Goal: Task Accomplishment & Management: Use online tool/utility

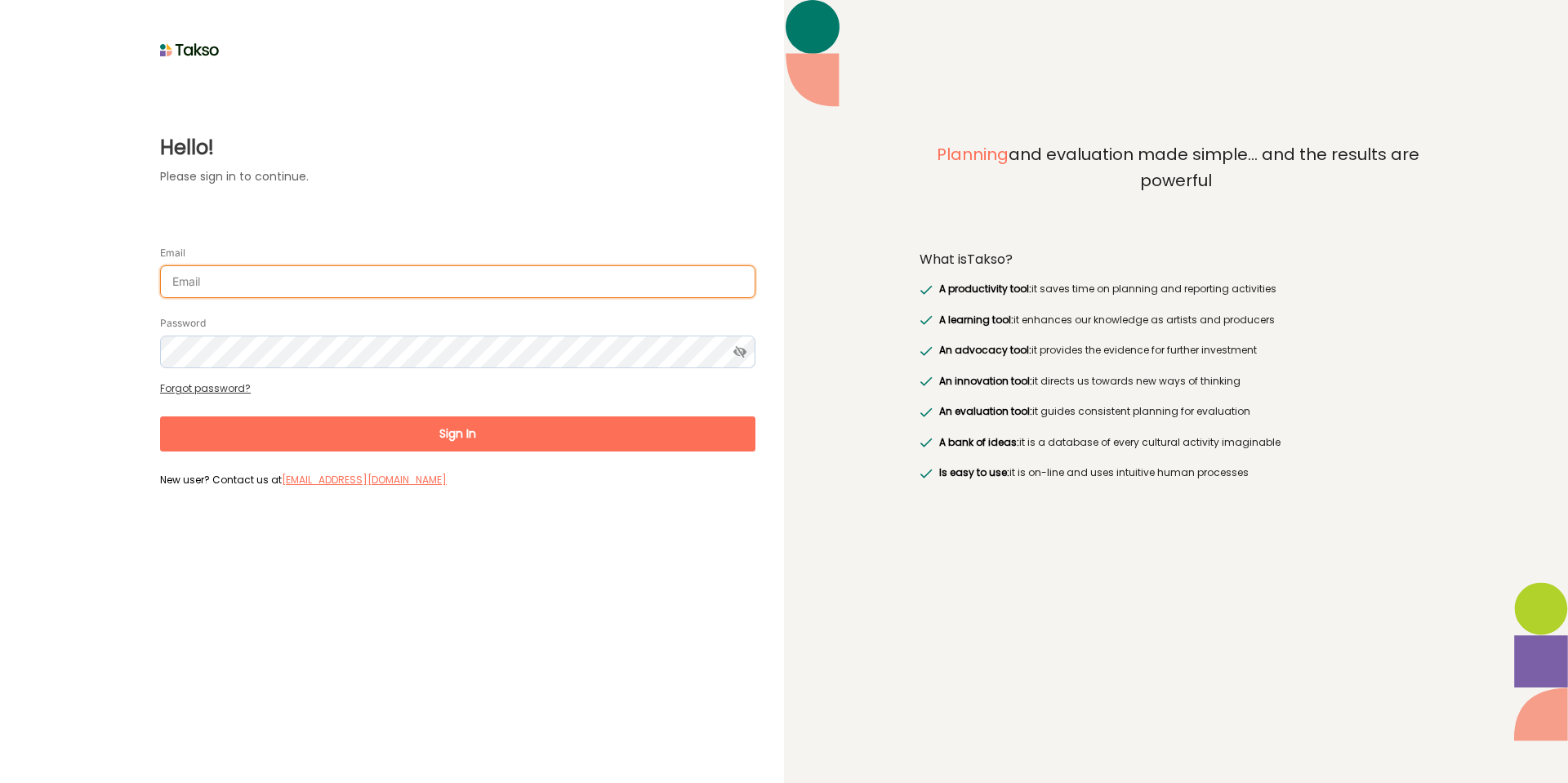
click at [251, 286] on input "Email" at bounding box center [457, 282] width 595 height 33
type input "[EMAIL_ADDRESS][DOMAIN_NAME]"
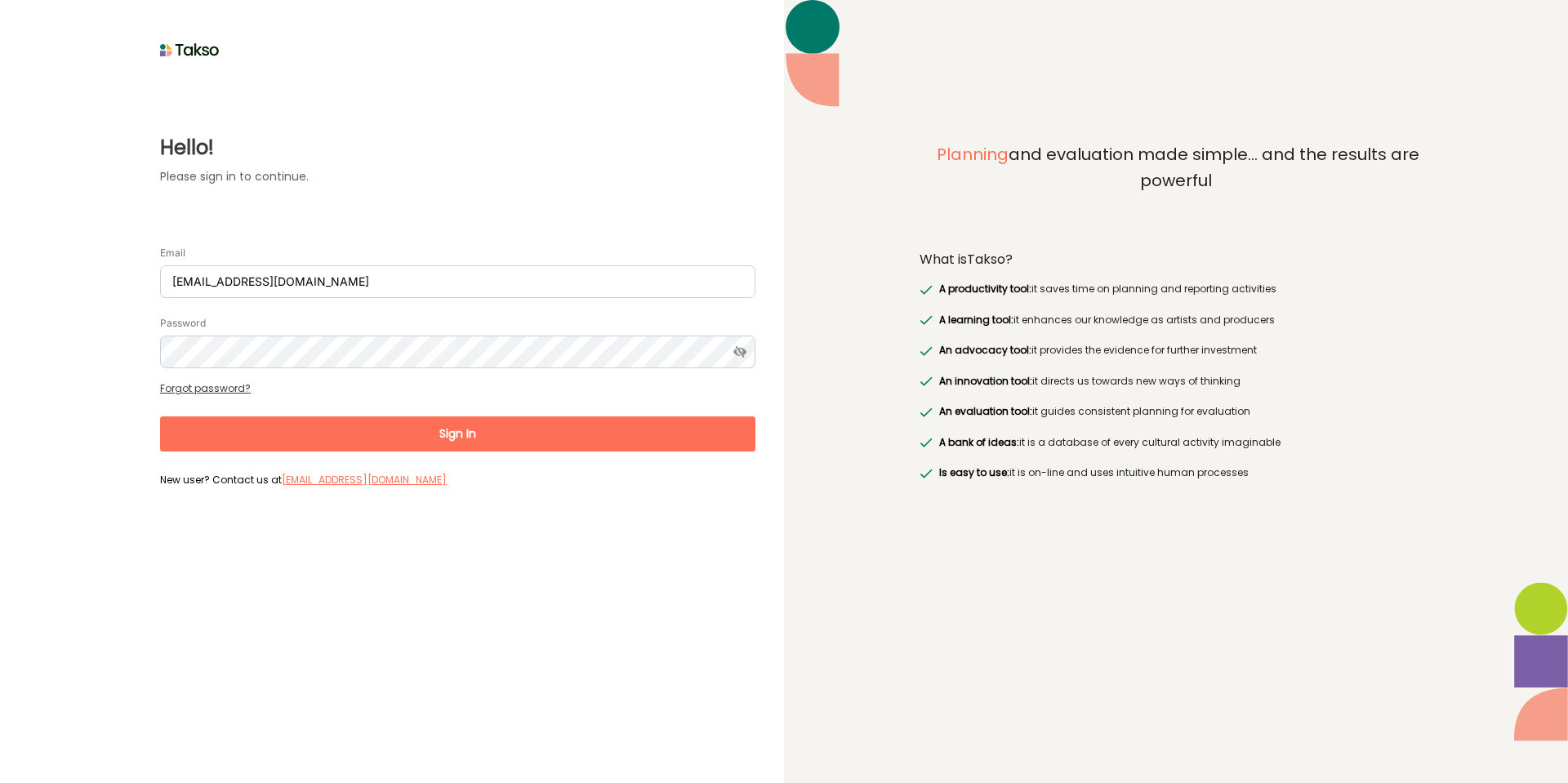
click at [209, 383] on form "Email cherieh@brimbank.vic.gov.au Password Forgot password? Sign In New user? C…" at bounding box center [457, 360] width 595 height 264
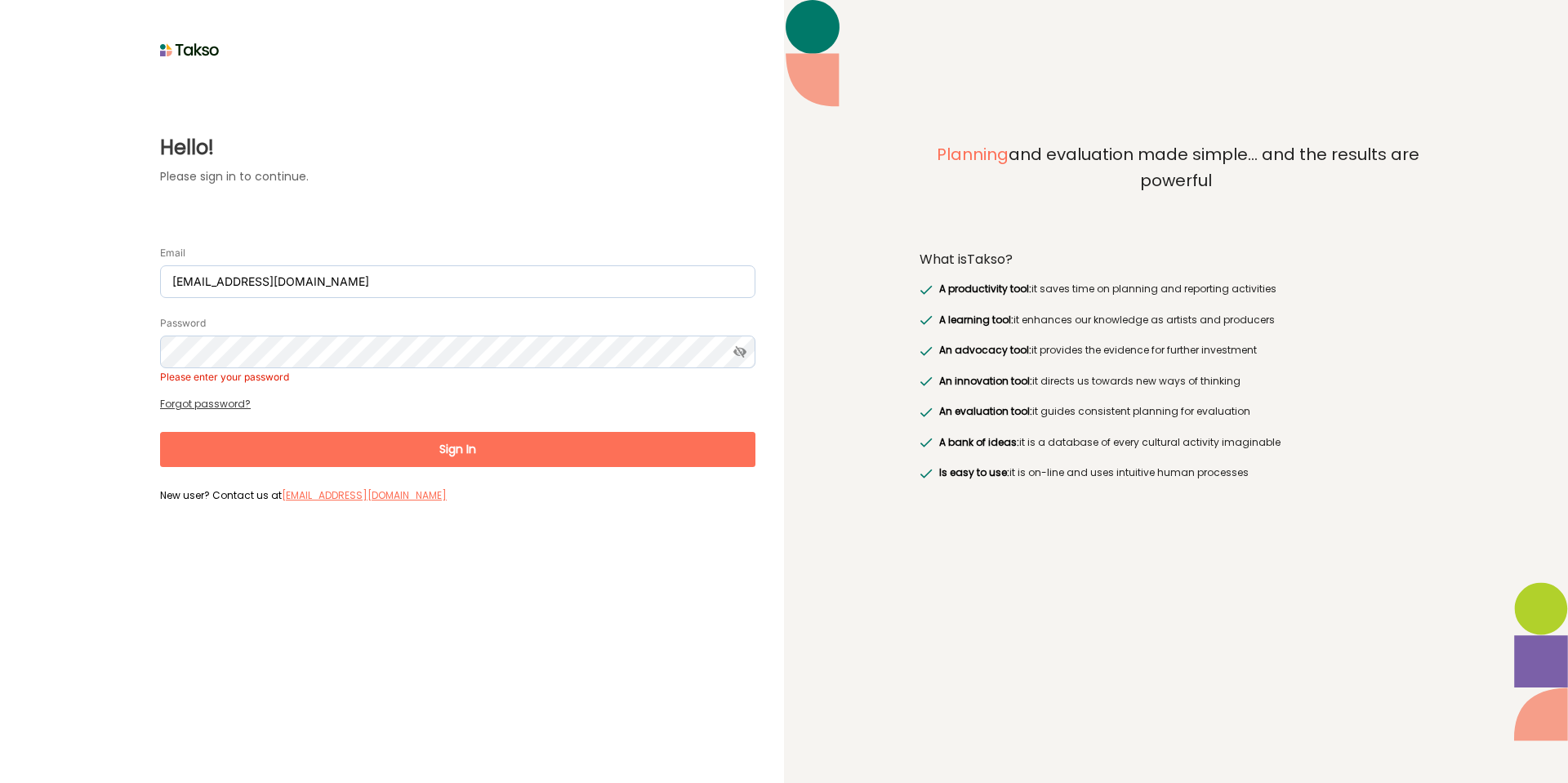
click at [210, 400] on link "Forgot password?" at bounding box center [205, 404] width 91 height 14
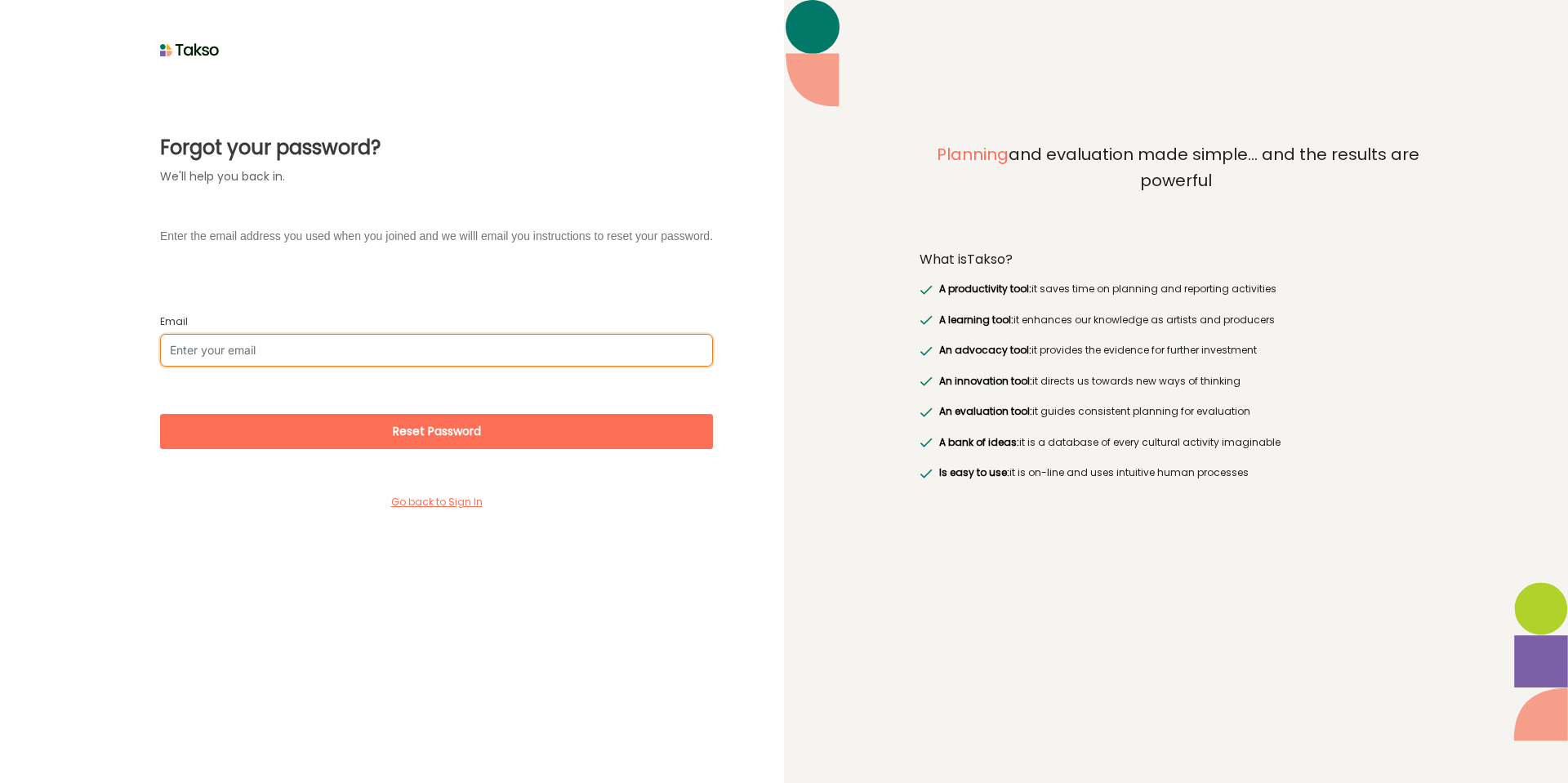
click at [271, 357] on input "Email" at bounding box center [436, 350] width 552 height 33
type input "[EMAIL_ADDRESS][DOMAIN_NAME]"
click at [160, 414] on button "Reset Password" at bounding box center [436, 431] width 552 height 35
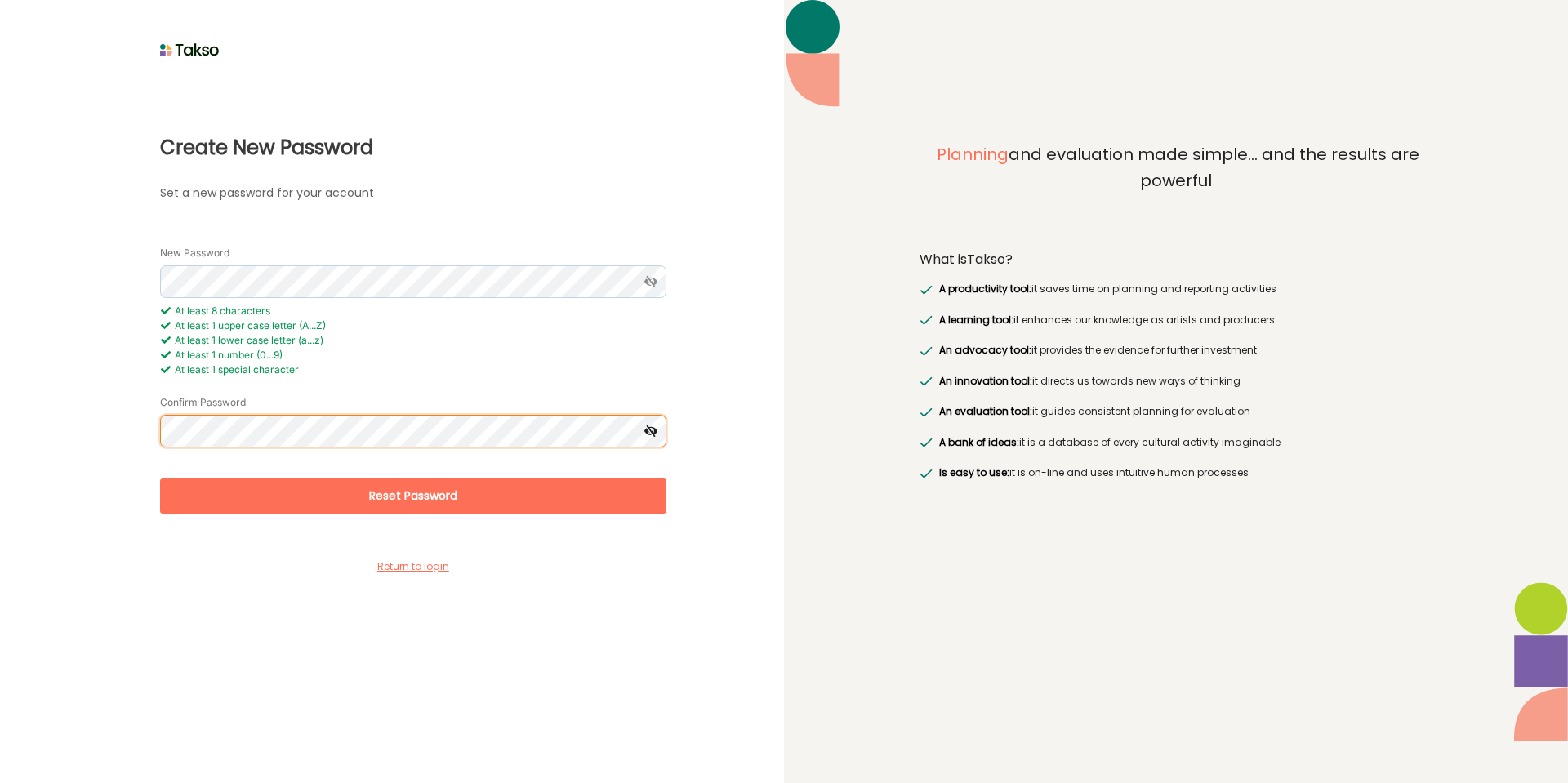
click at [160, 479] on button "Reset Password" at bounding box center [413, 496] width 506 height 35
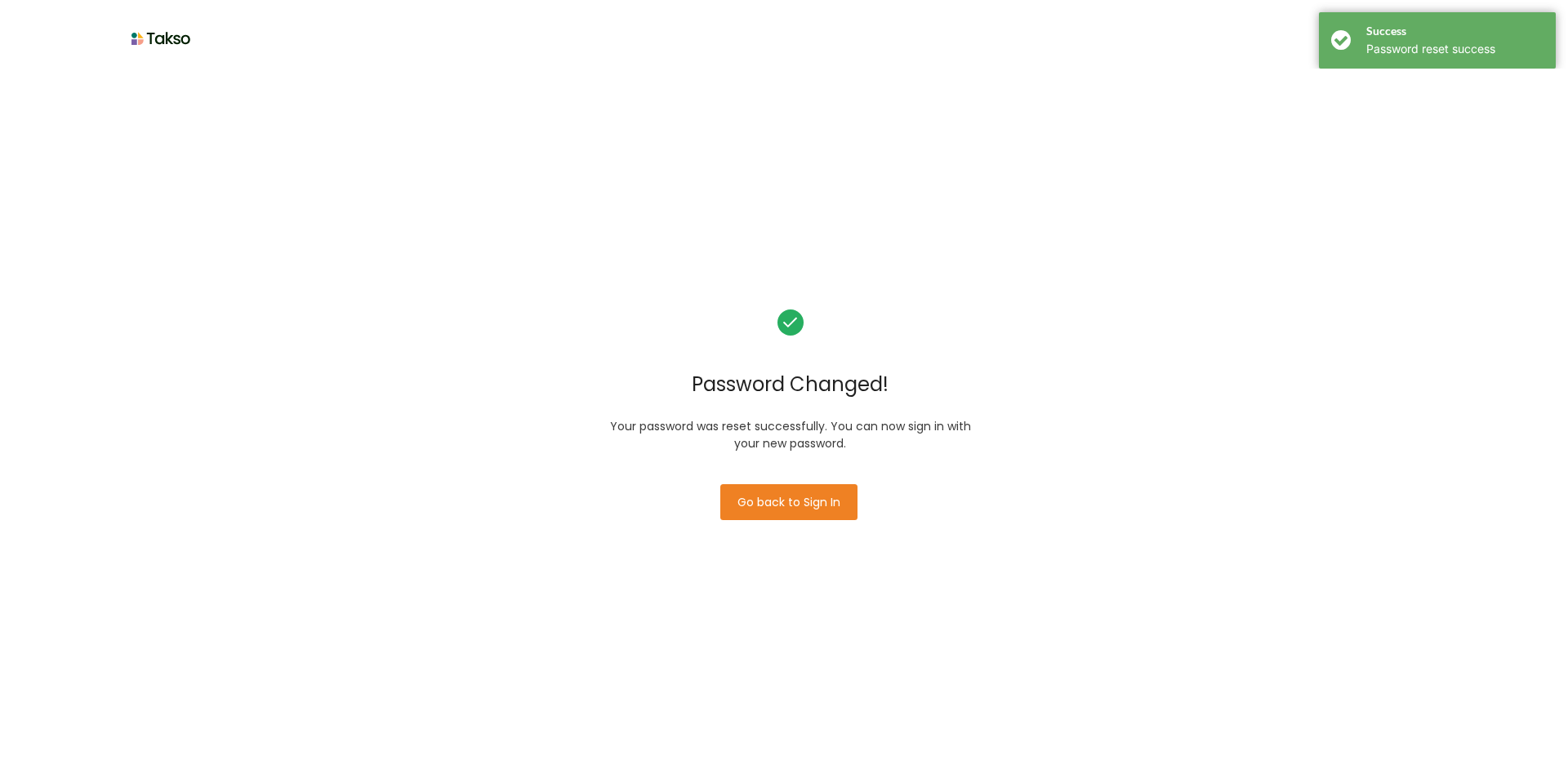
click at [802, 506] on button "Go back to Sign In" at bounding box center [789, 502] width 137 height 36
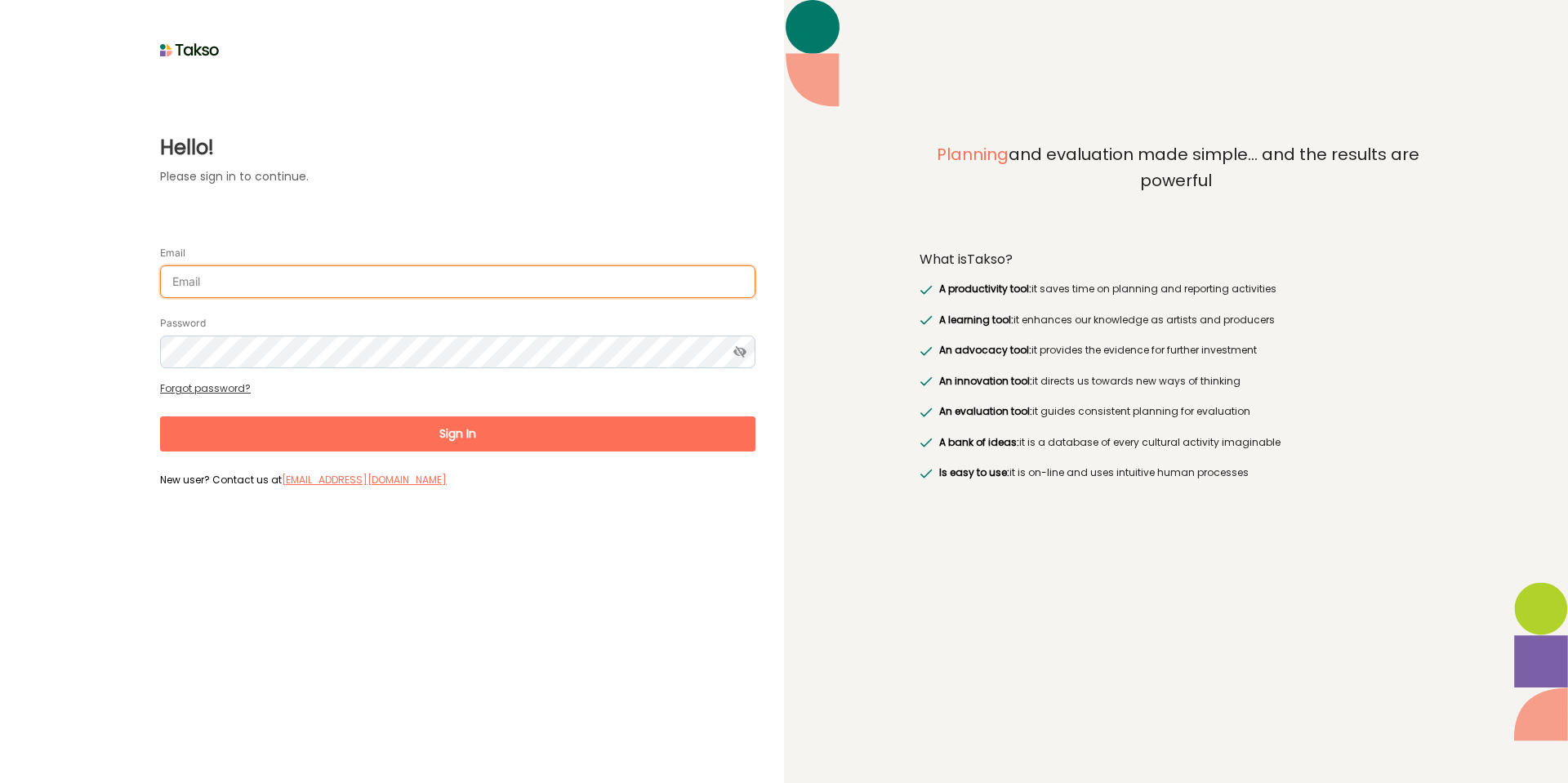
click at [310, 281] on input "Email" at bounding box center [457, 282] width 595 height 33
type input "[EMAIL_ADDRESS][DOMAIN_NAME]"
click at [160, 416] on button "Sign In" at bounding box center [457, 434] width 595 height 35
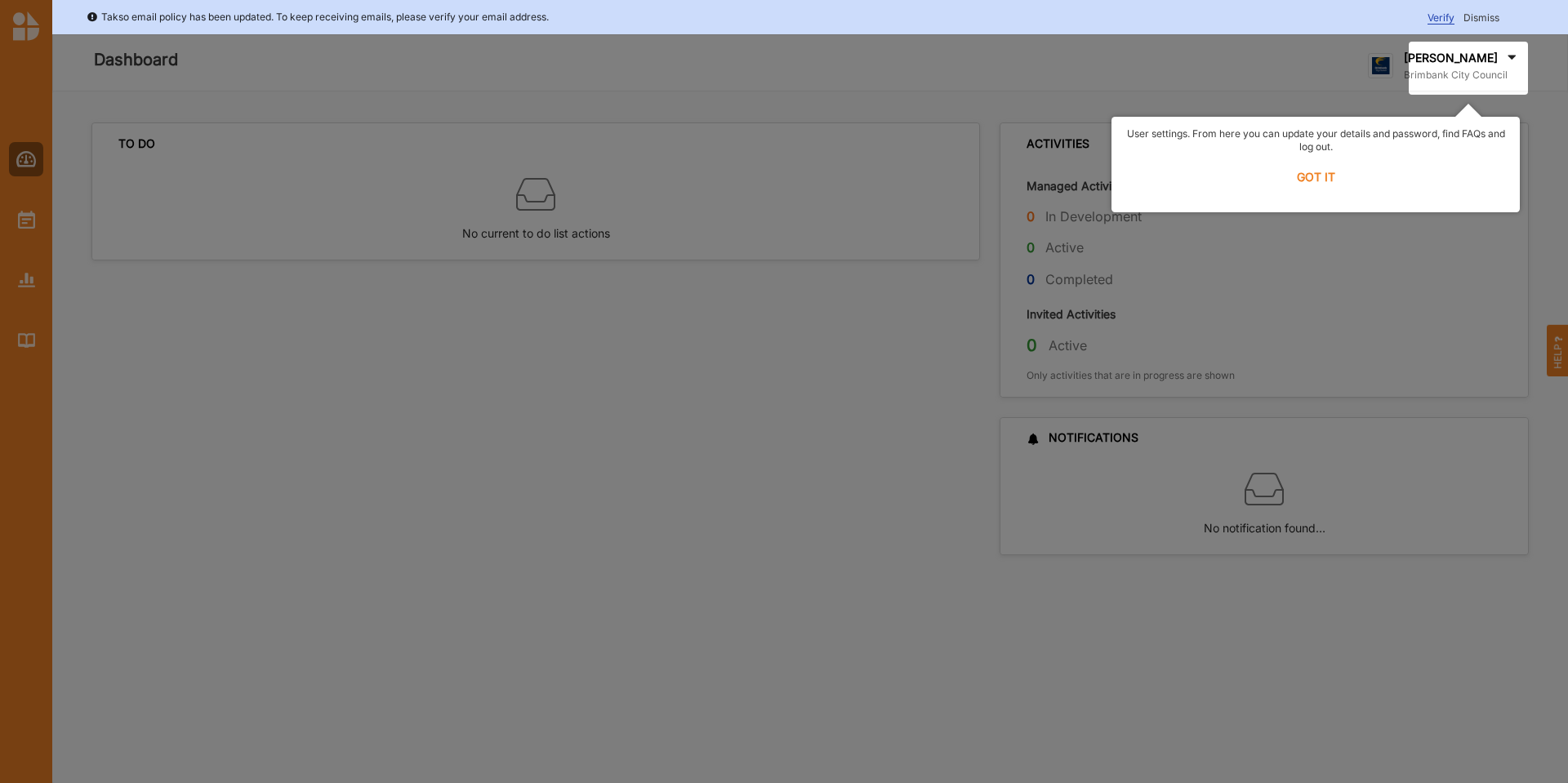
click at [1331, 180] on label "GOT IT" at bounding box center [1315, 177] width 387 height 36
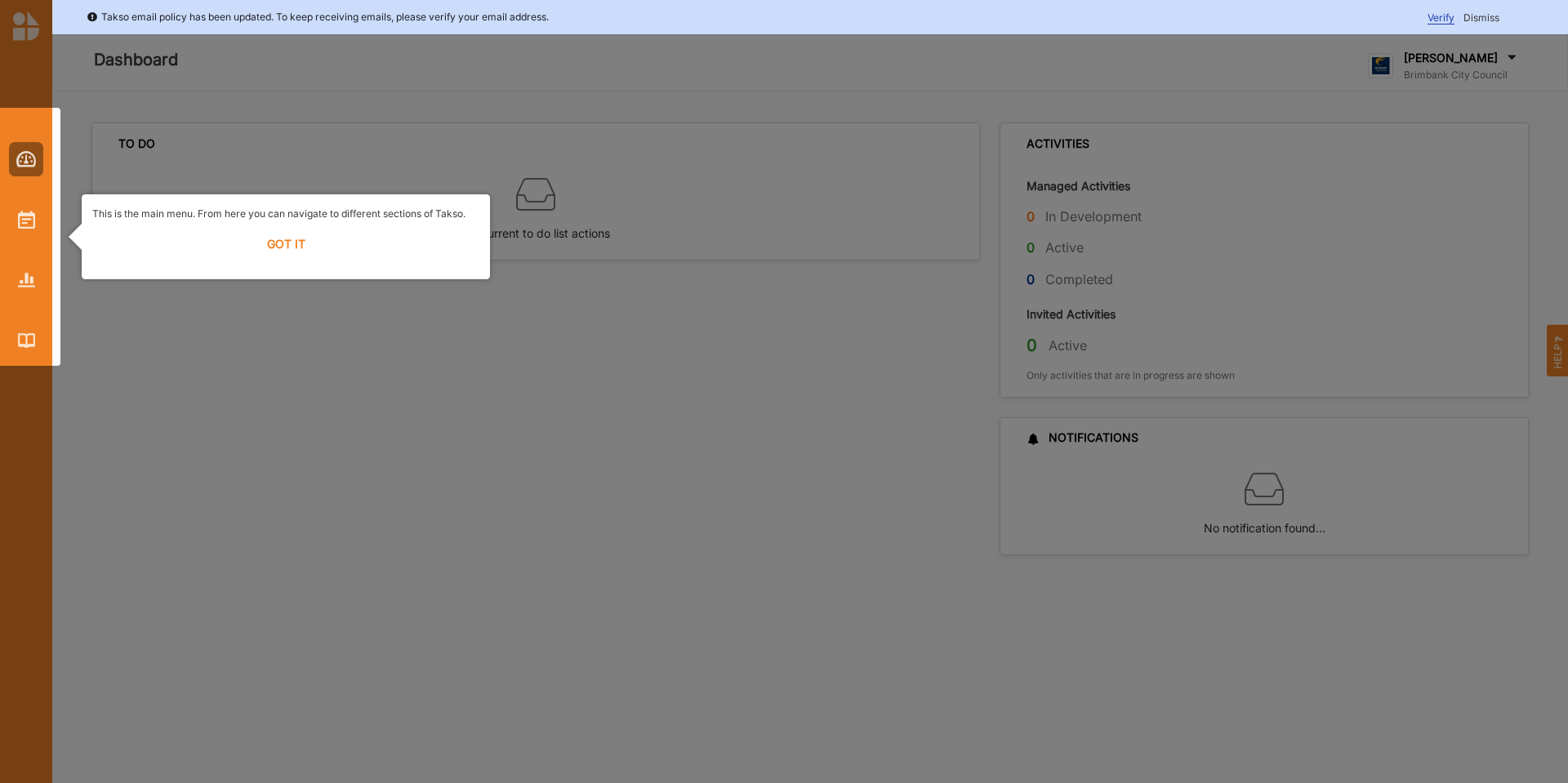
click at [282, 246] on label "GOT IT" at bounding box center [286, 244] width 387 height 36
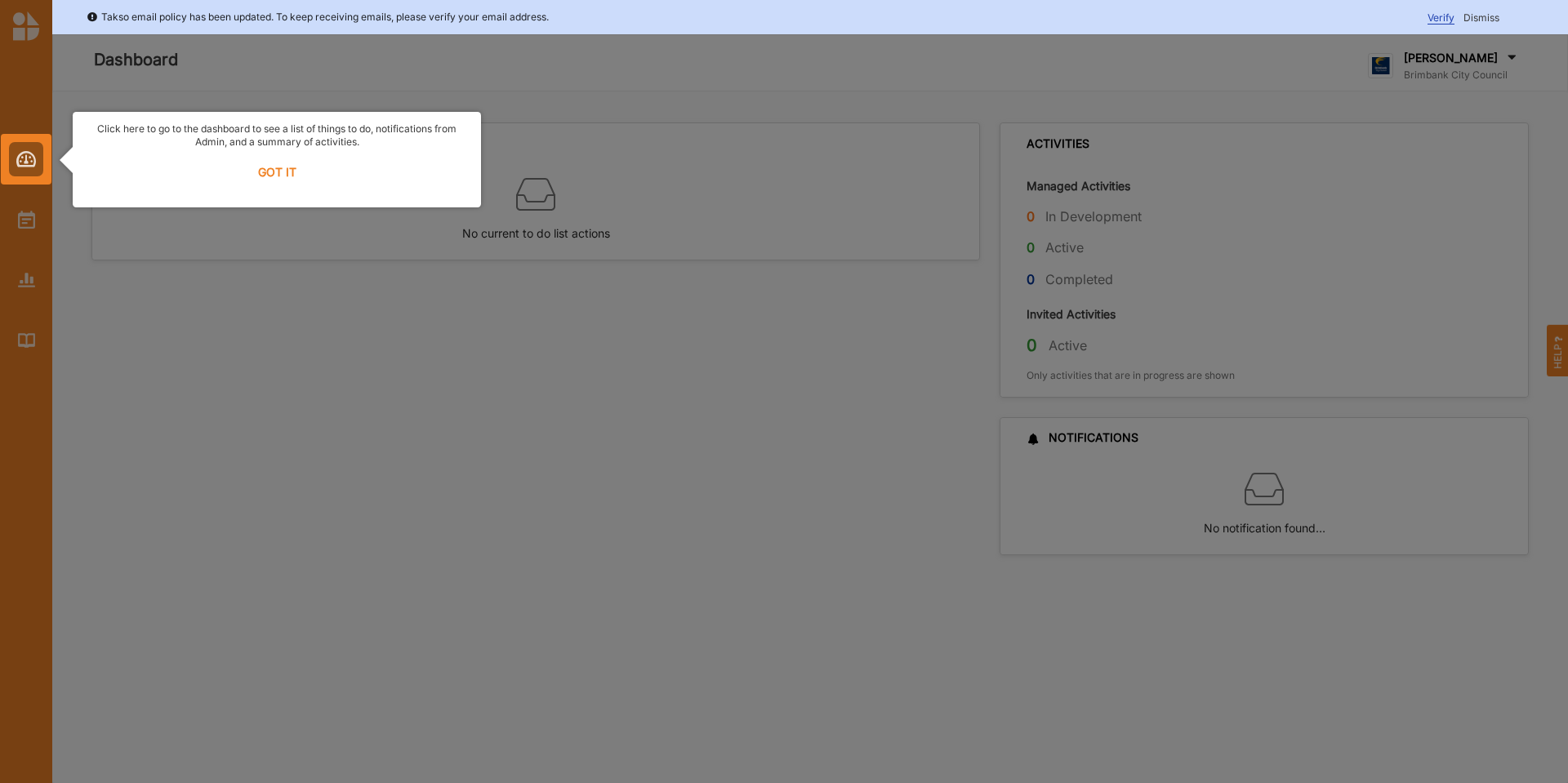
click at [284, 168] on label "GOT IT" at bounding box center [277, 172] width 387 height 36
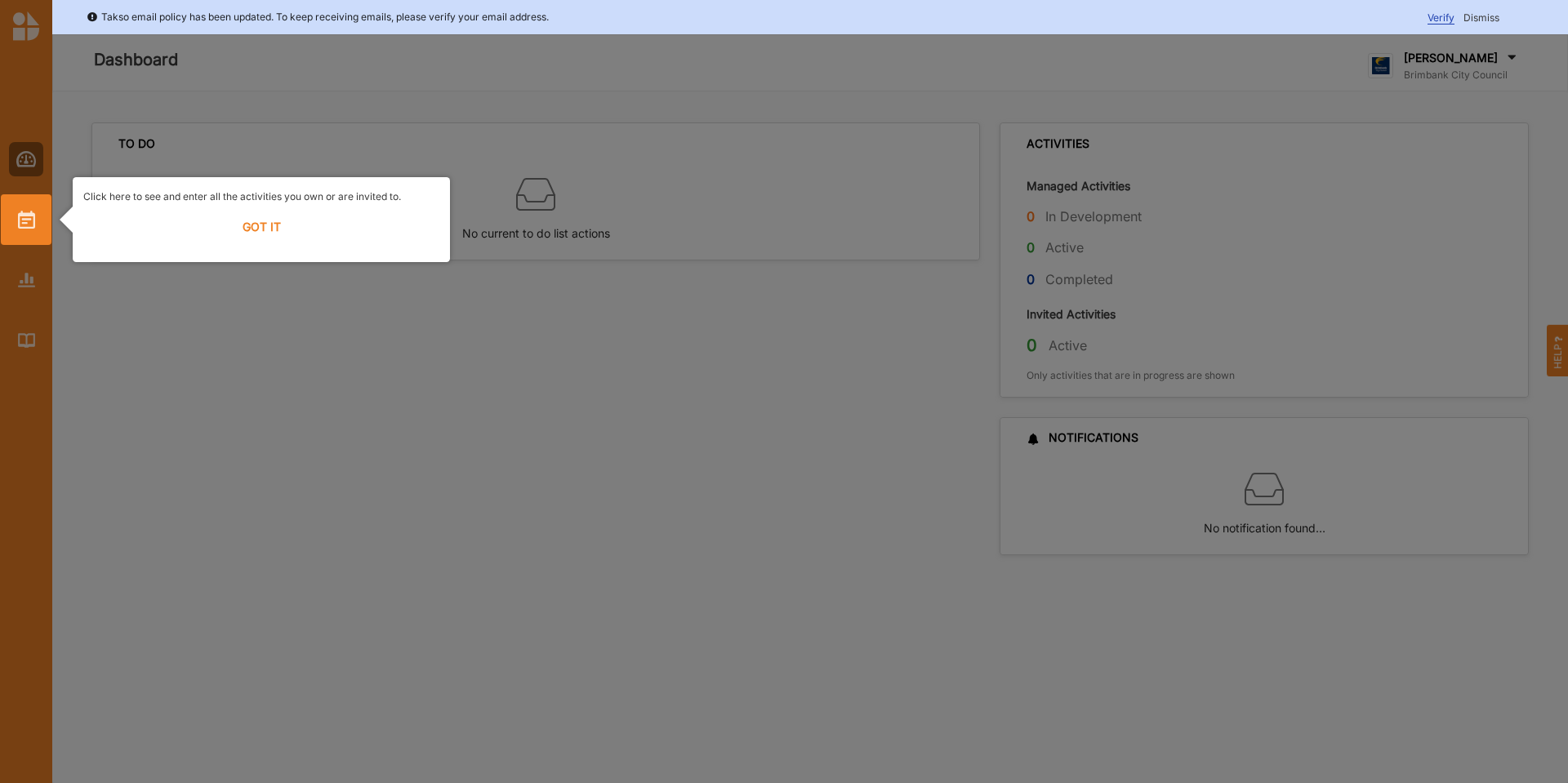
click at [267, 226] on label "GOT IT" at bounding box center [261, 227] width 356 height 36
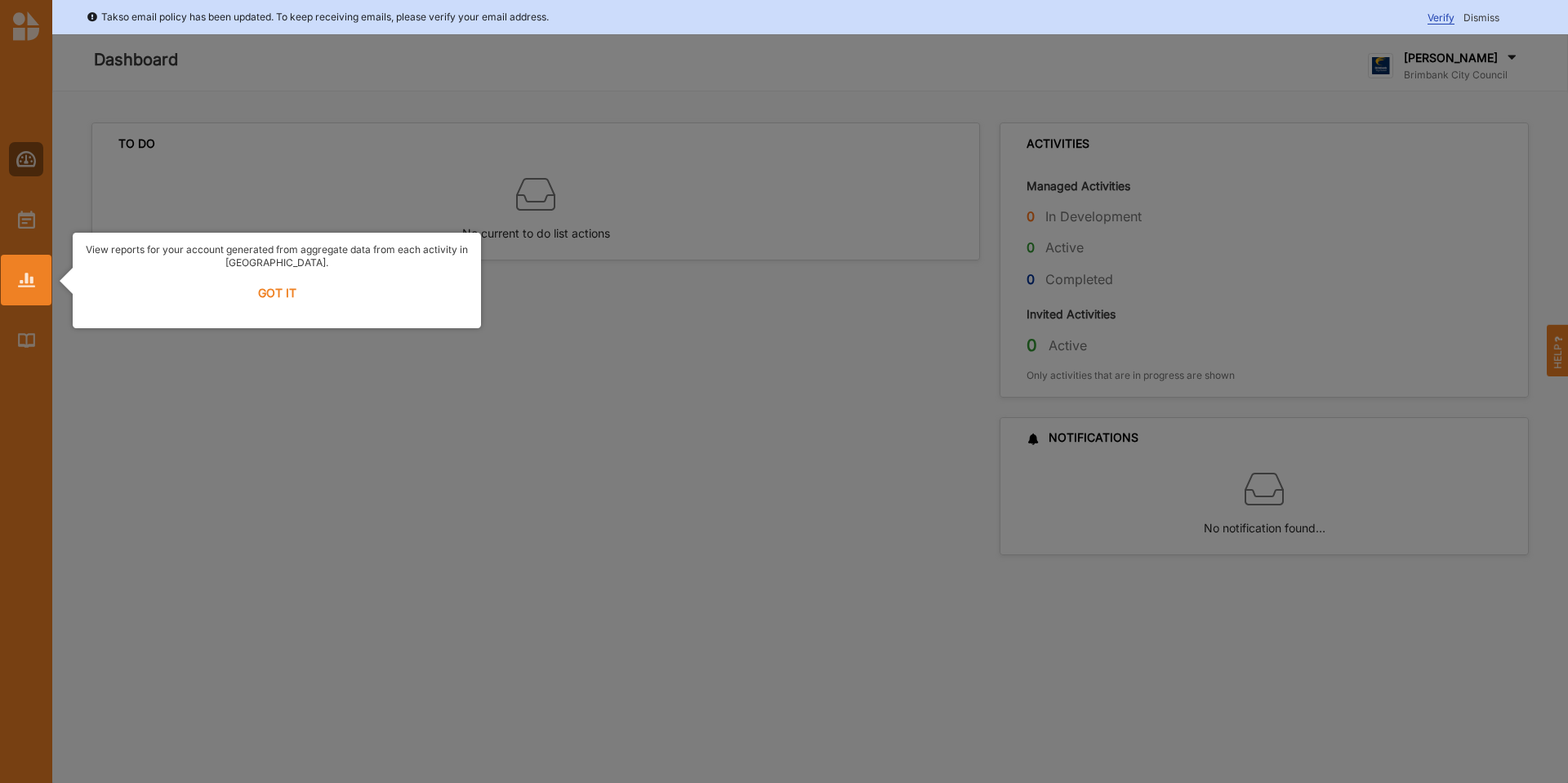
click at [278, 289] on label "GOT IT" at bounding box center [277, 293] width 387 height 36
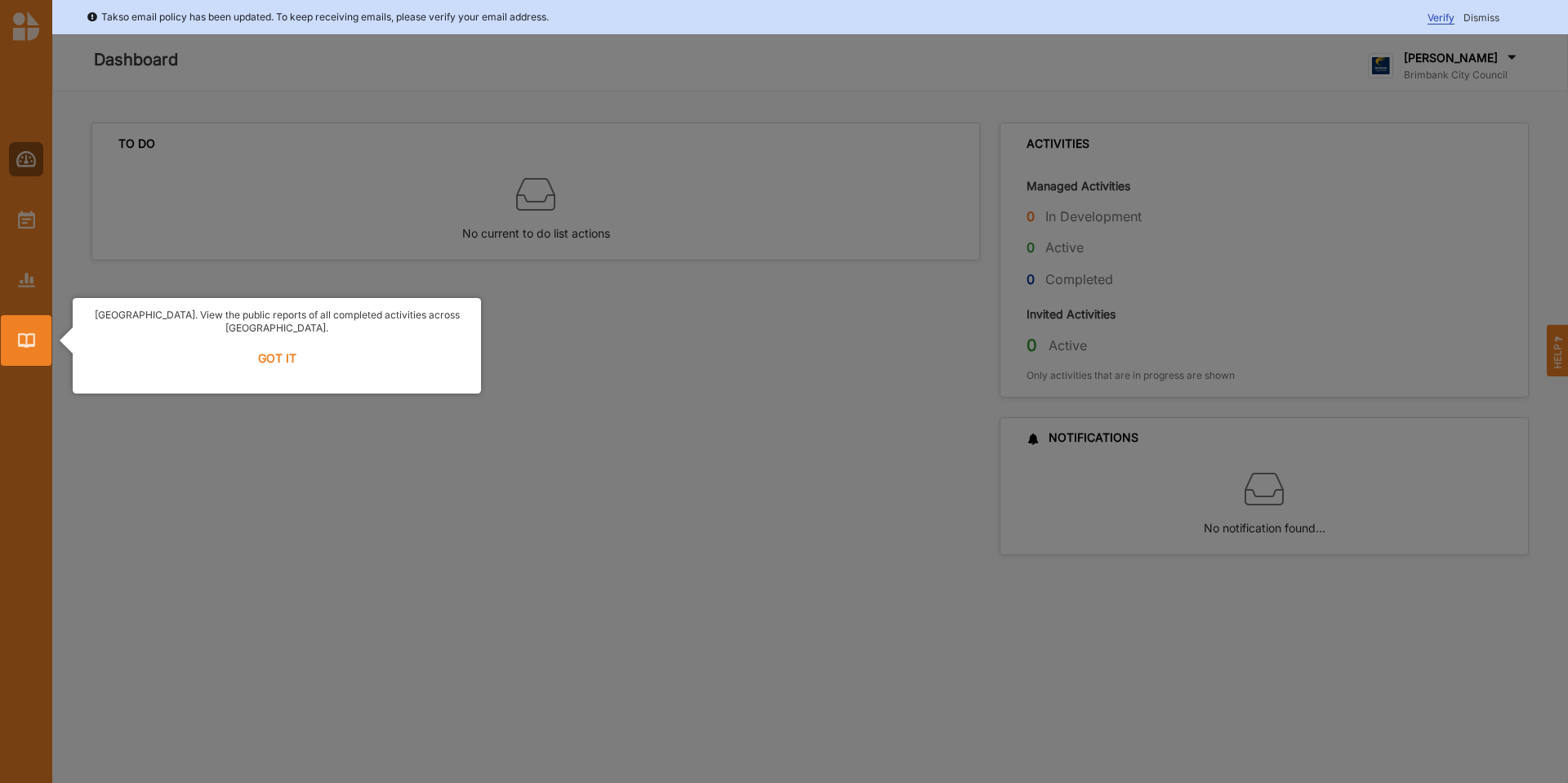
click at [277, 362] on label "GOT IT" at bounding box center [277, 358] width 387 height 36
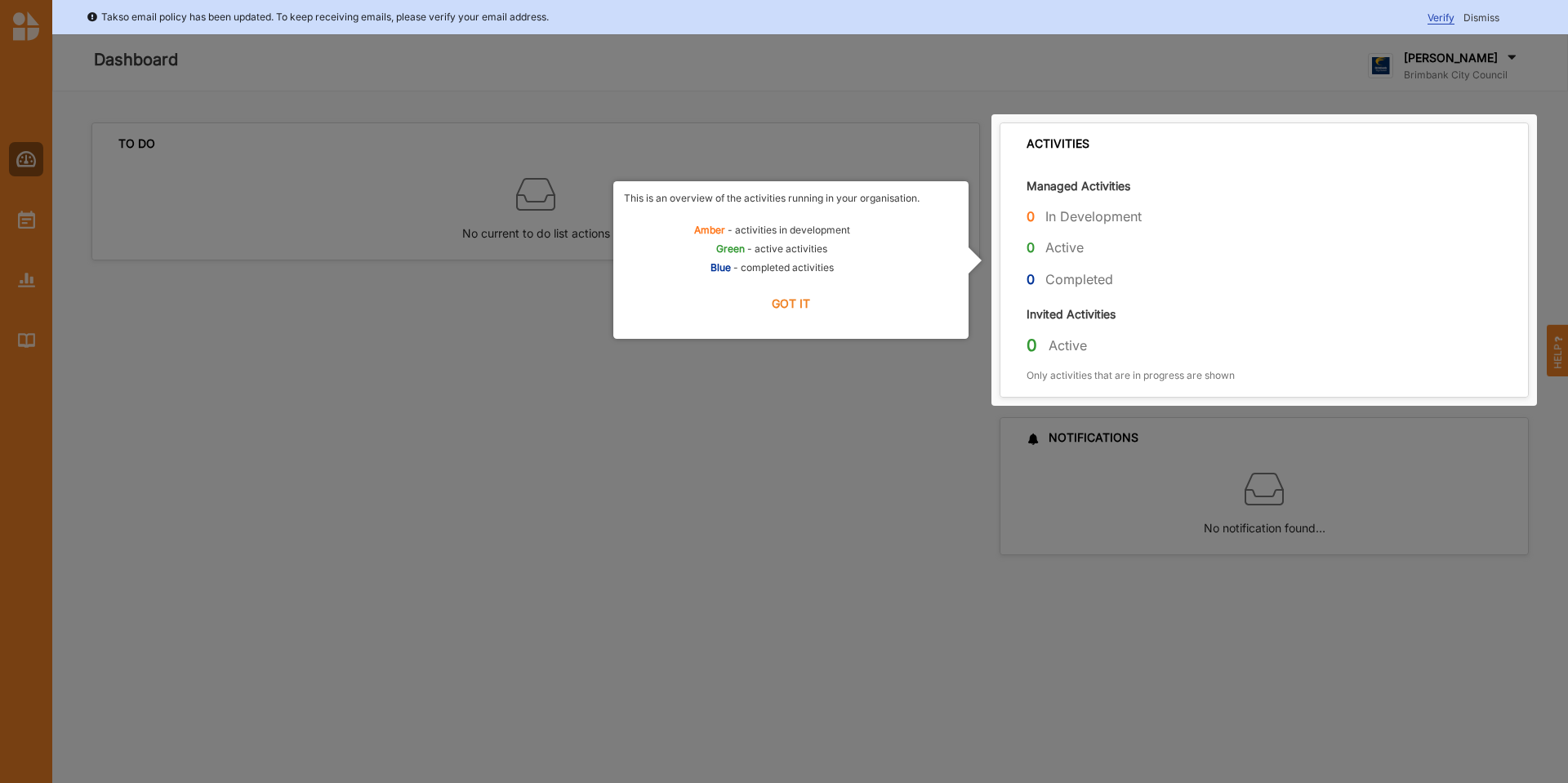
click at [793, 304] on label "GOT IT" at bounding box center [790, 304] width 334 height 36
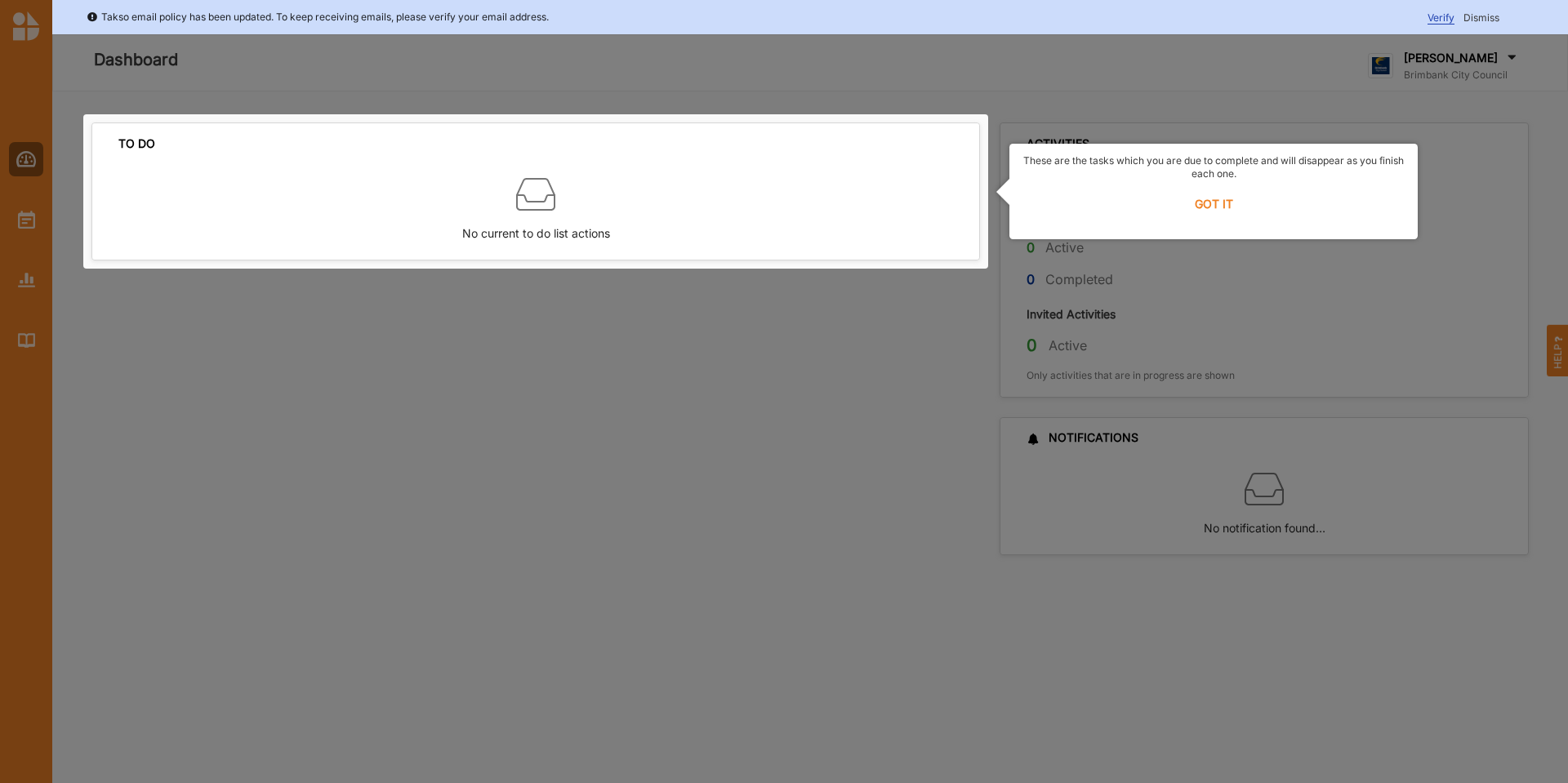
click at [524, 299] on div at bounding box center [784, 391] width 1568 height 783
click at [1215, 196] on label "GOT IT" at bounding box center [1213, 204] width 387 height 36
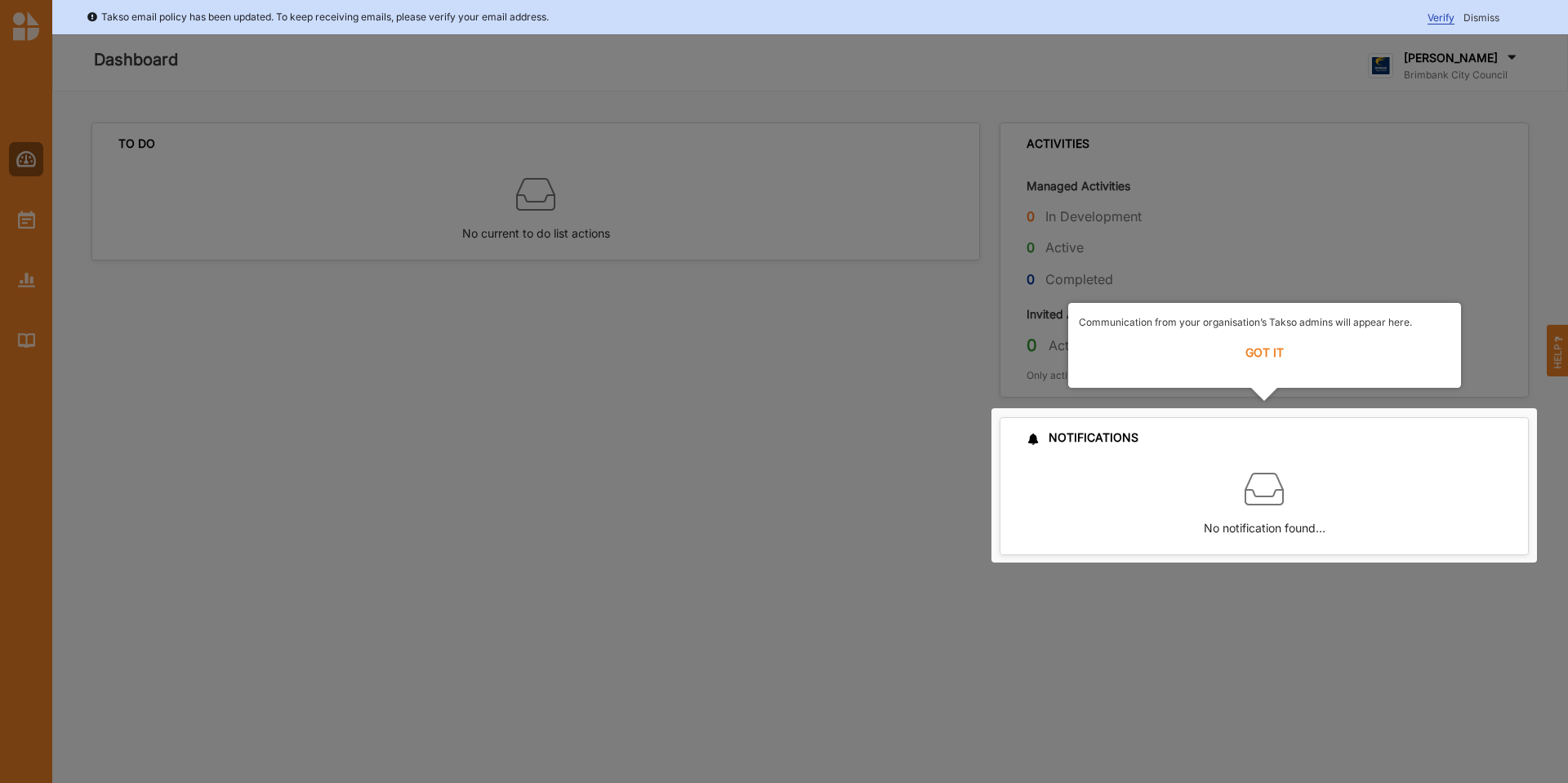
click at [1259, 353] on label "GOT IT" at bounding box center [1264, 352] width 372 height 36
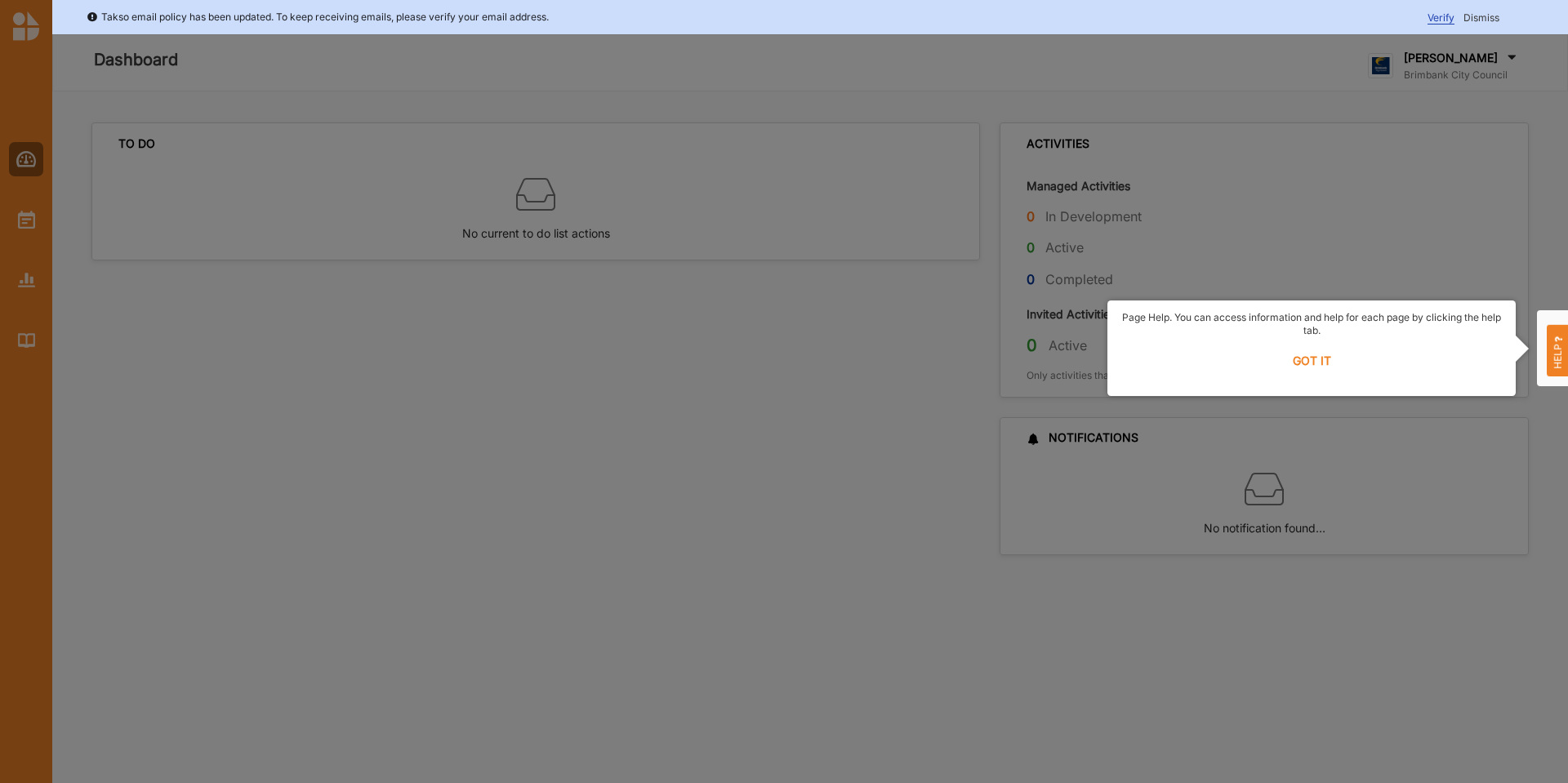
click at [1274, 356] on label "GOT IT" at bounding box center [1312, 361] width 387 height 36
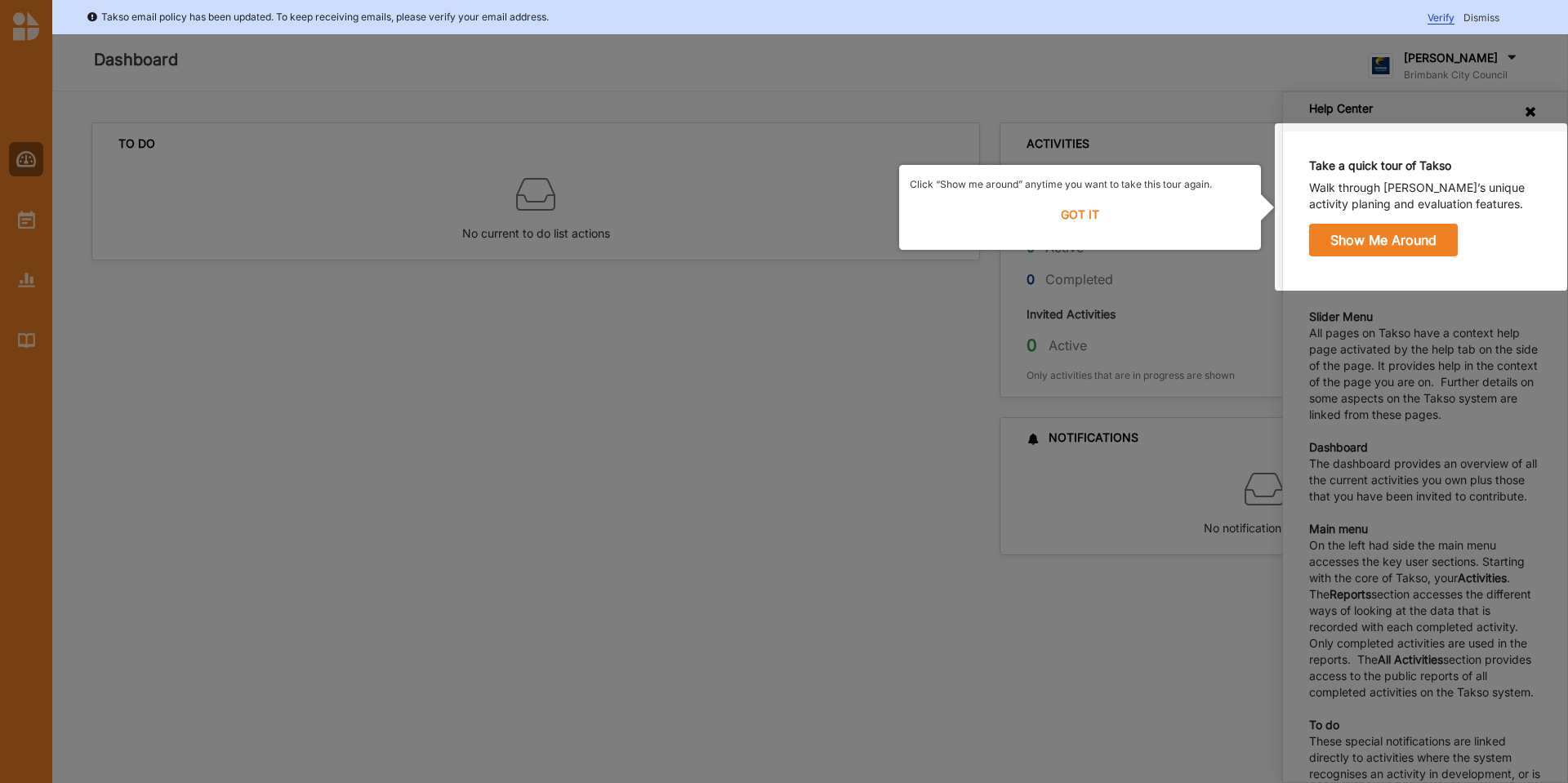
click at [1091, 218] on label "GOT IT" at bounding box center [1080, 214] width 341 height 36
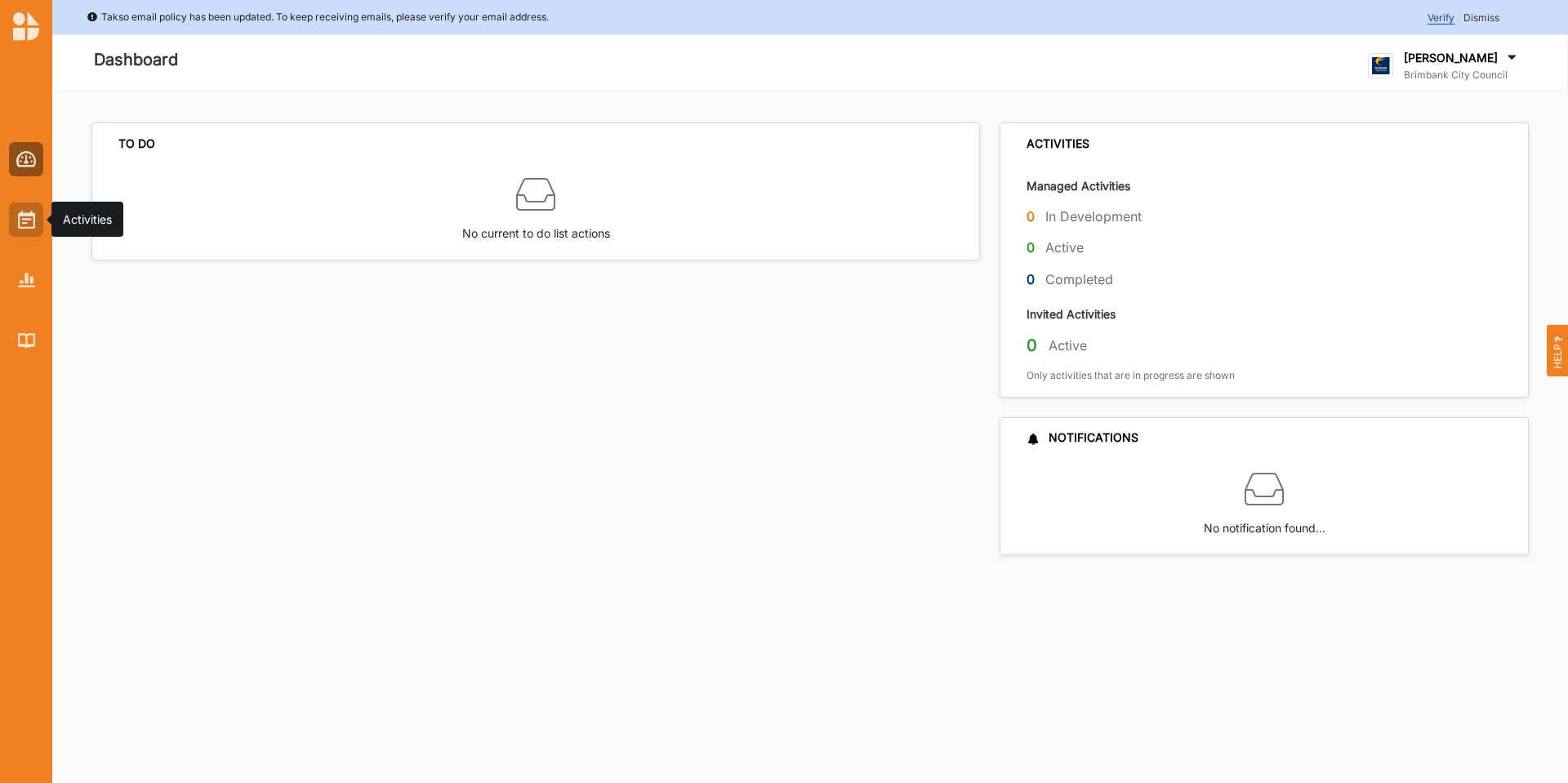
click at [26, 225] on img at bounding box center [26, 220] width 17 height 18
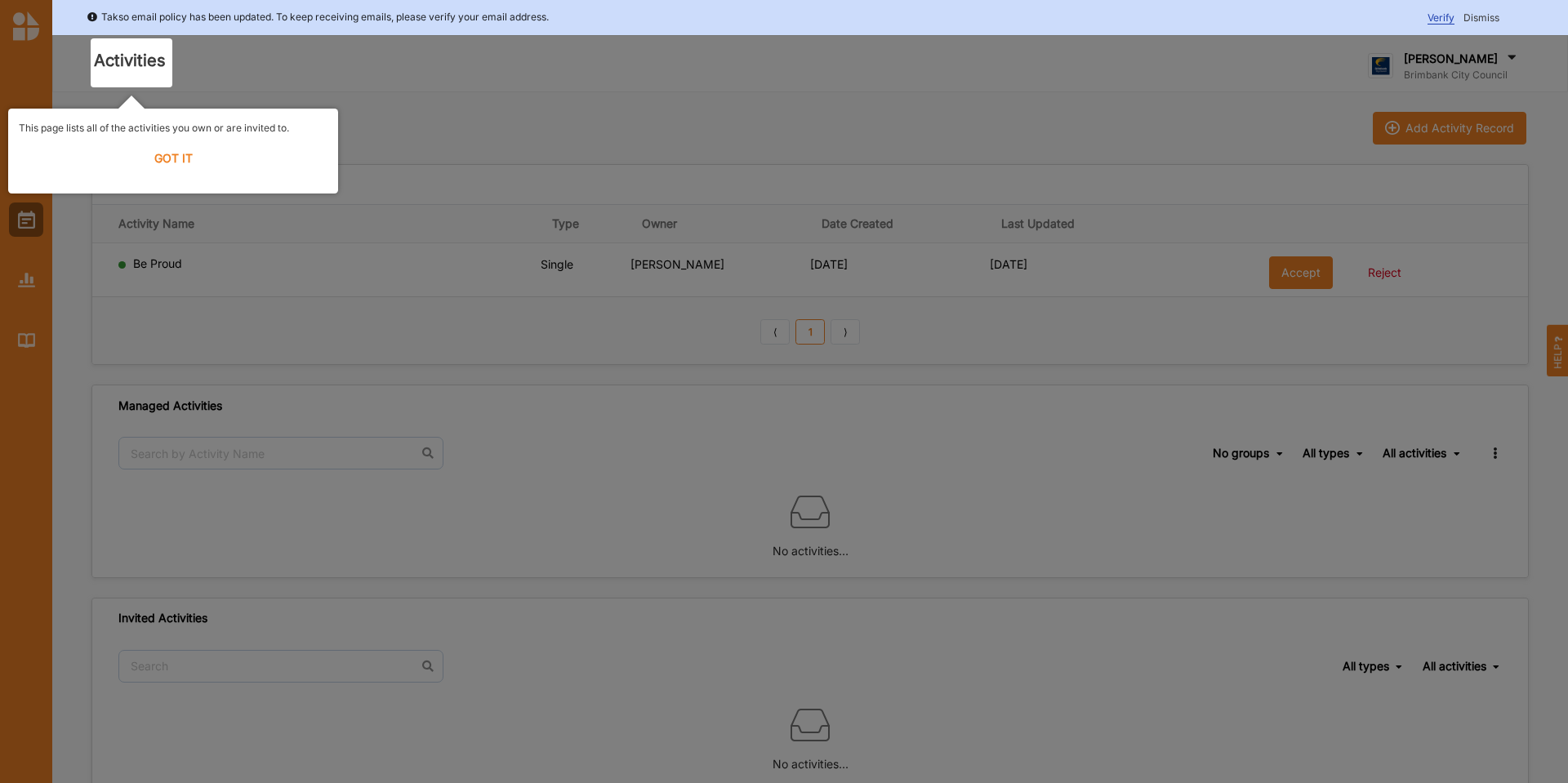
click at [193, 161] on label "GOT IT" at bounding box center [172, 158] width 309 height 36
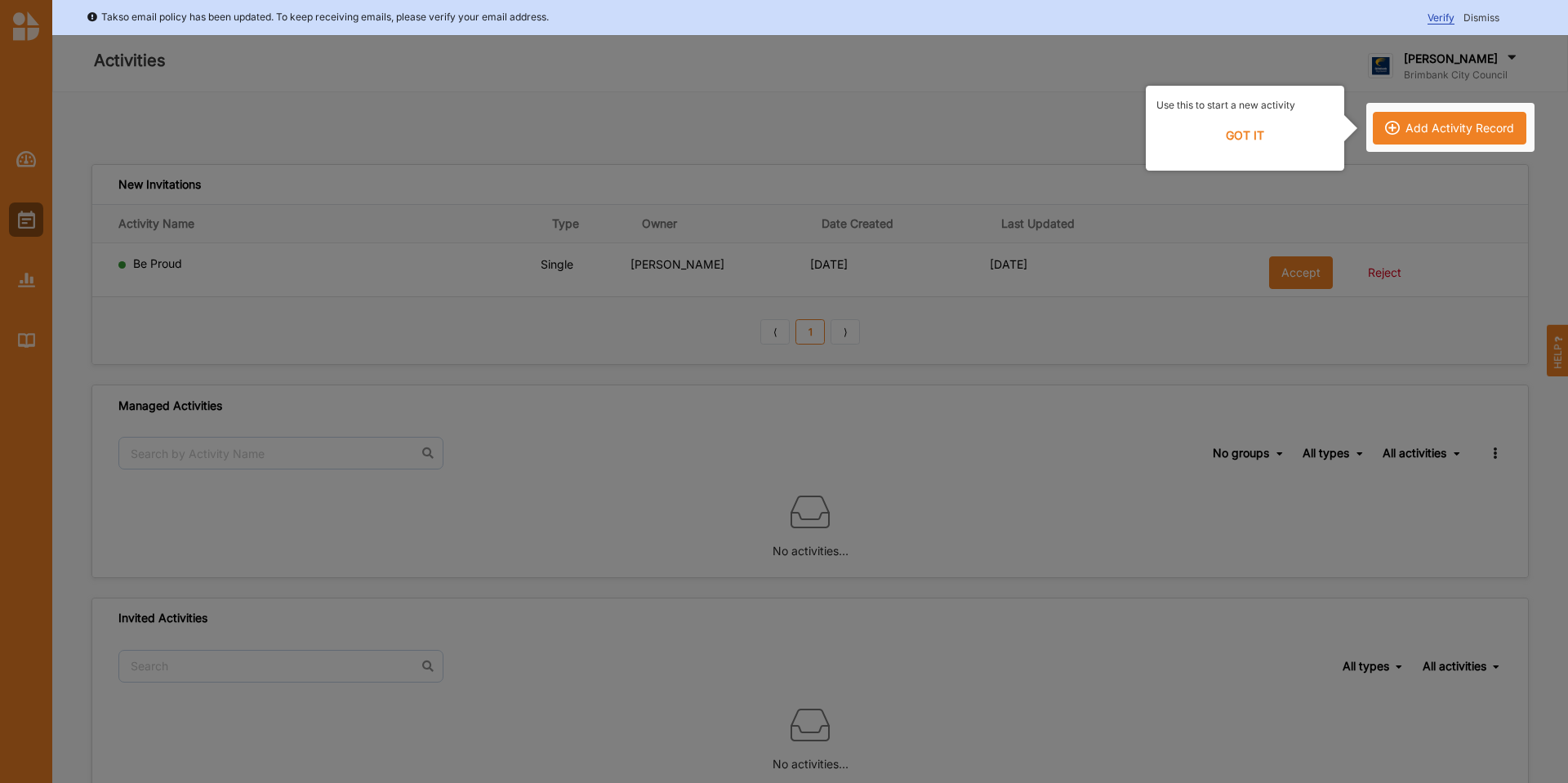
click at [1275, 274] on div at bounding box center [784, 414] width 1568 height 828
click at [1261, 136] on label "GOT IT" at bounding box center [1244, 135] width 177 height 36
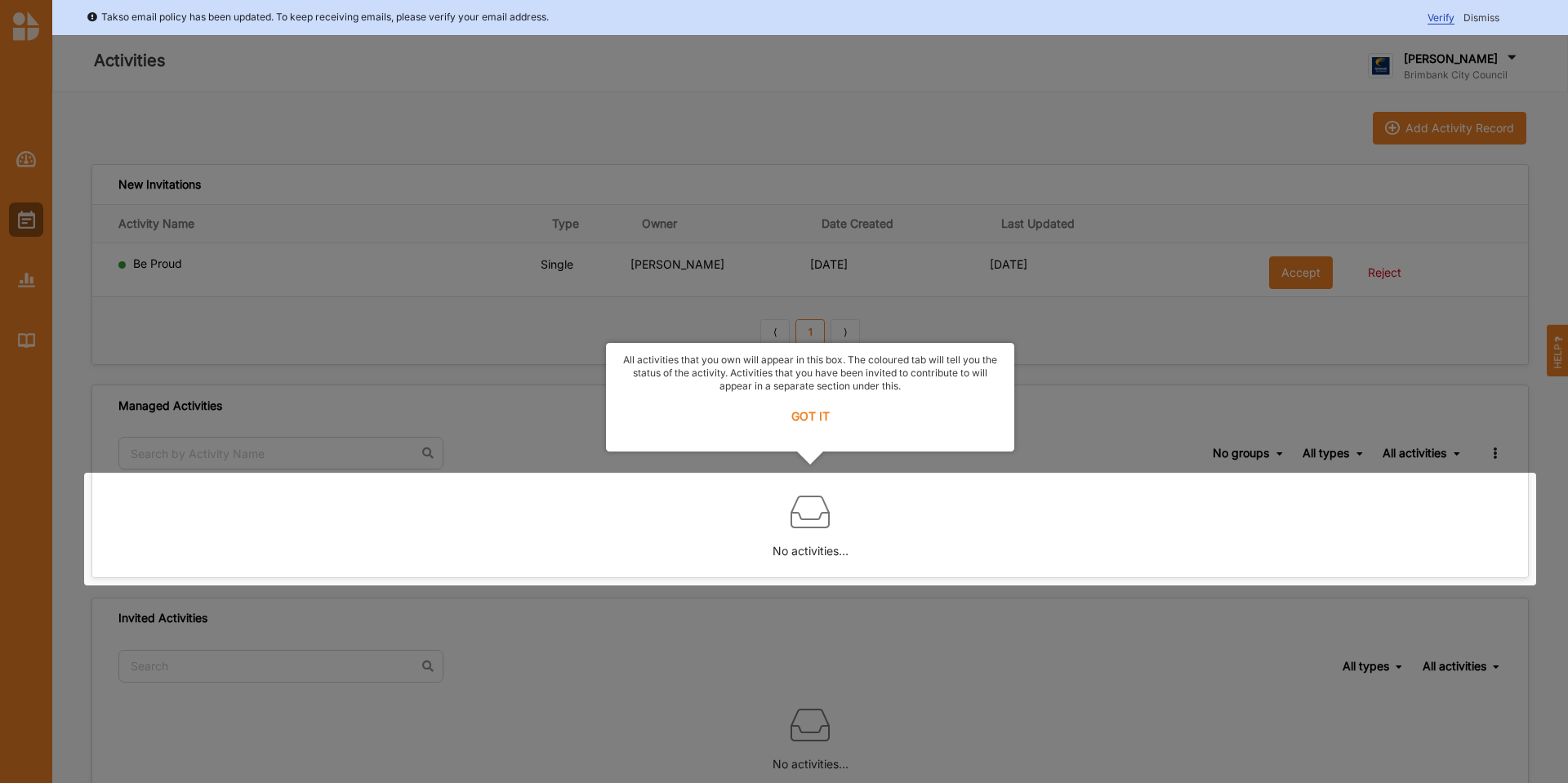
click at [813, 426] on label "GOT IT" at bounding box center [810, 416] width 387 height 36
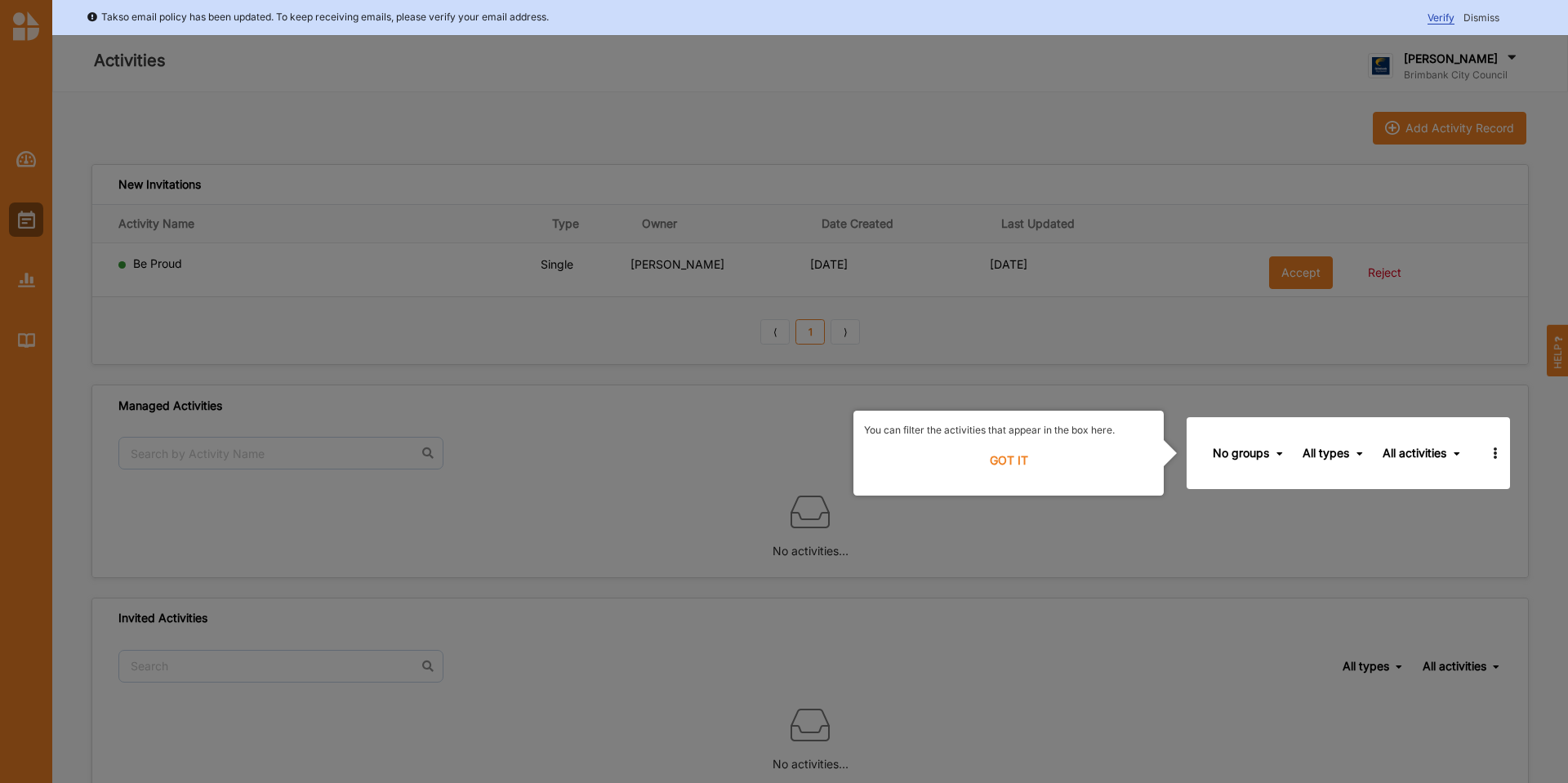
click at [1001, 456] on label "GOT IT" at bounding box center [1009, 460] width 289 height 36
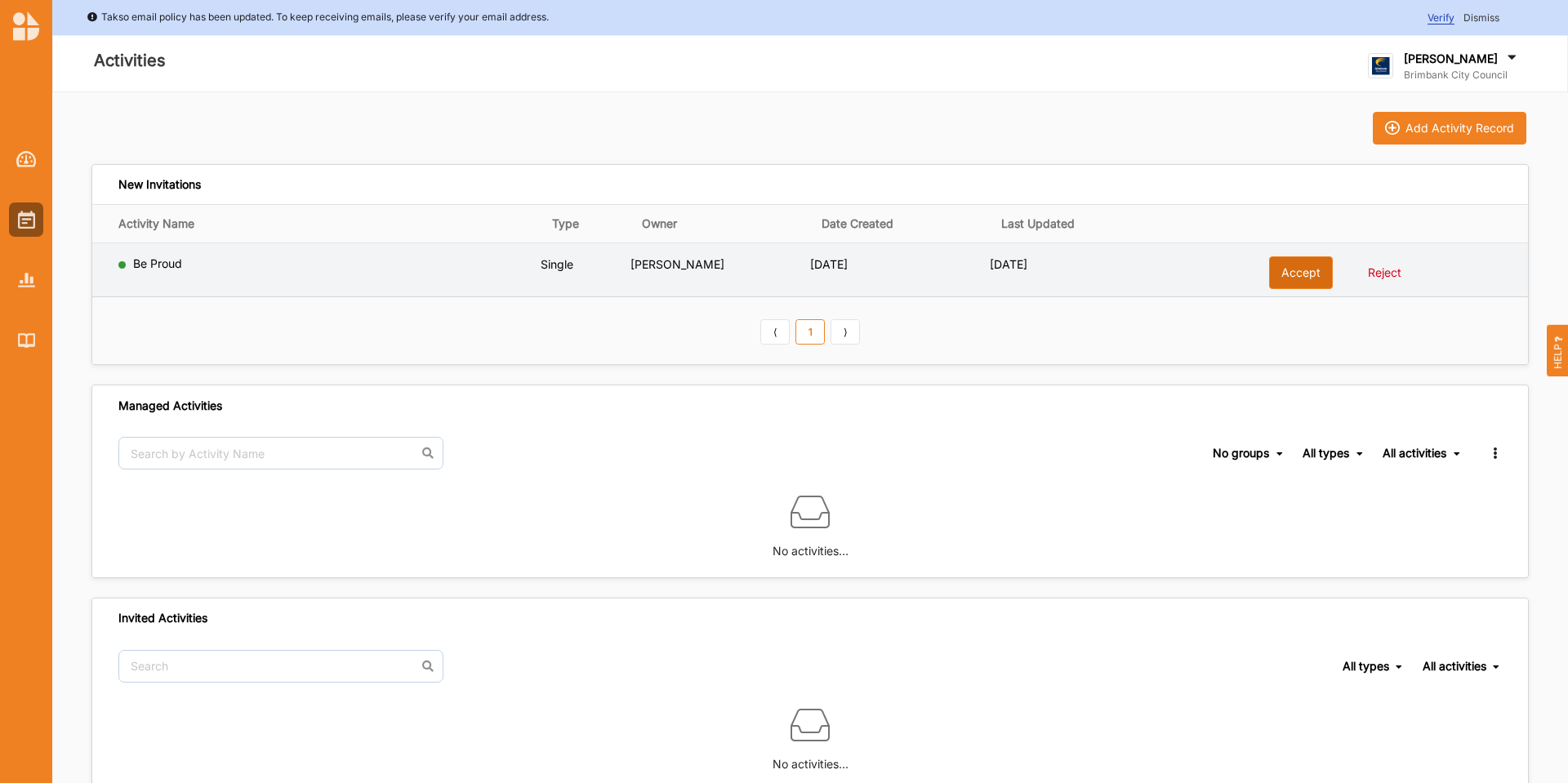
click at [1321, 260] on button "Accept" at bounding box center [1301, 272] width 64 height 33
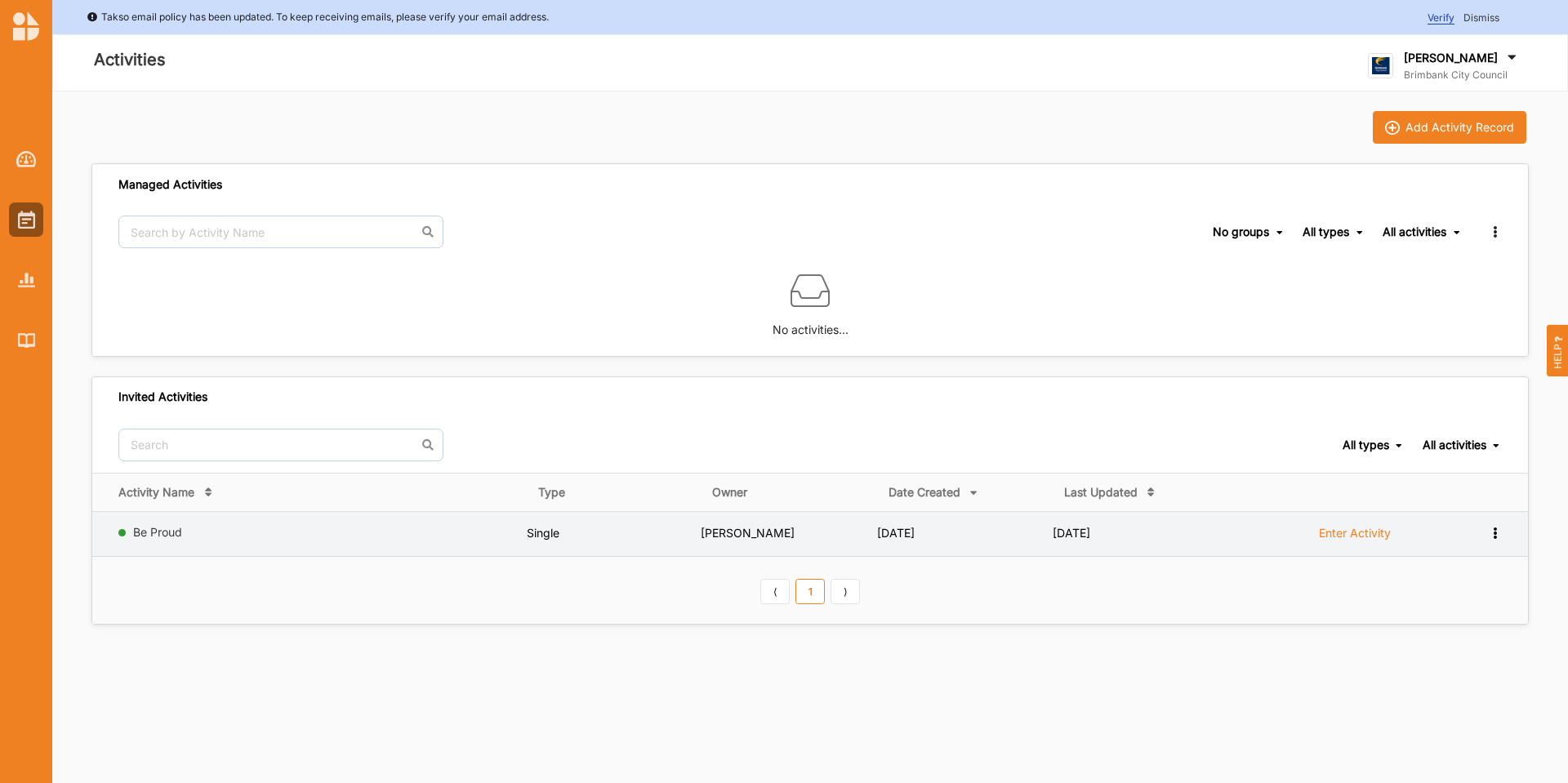
click at [1331, 532] on label "Enter Activity" at bounding box center [1354, 532] width 71 height 14
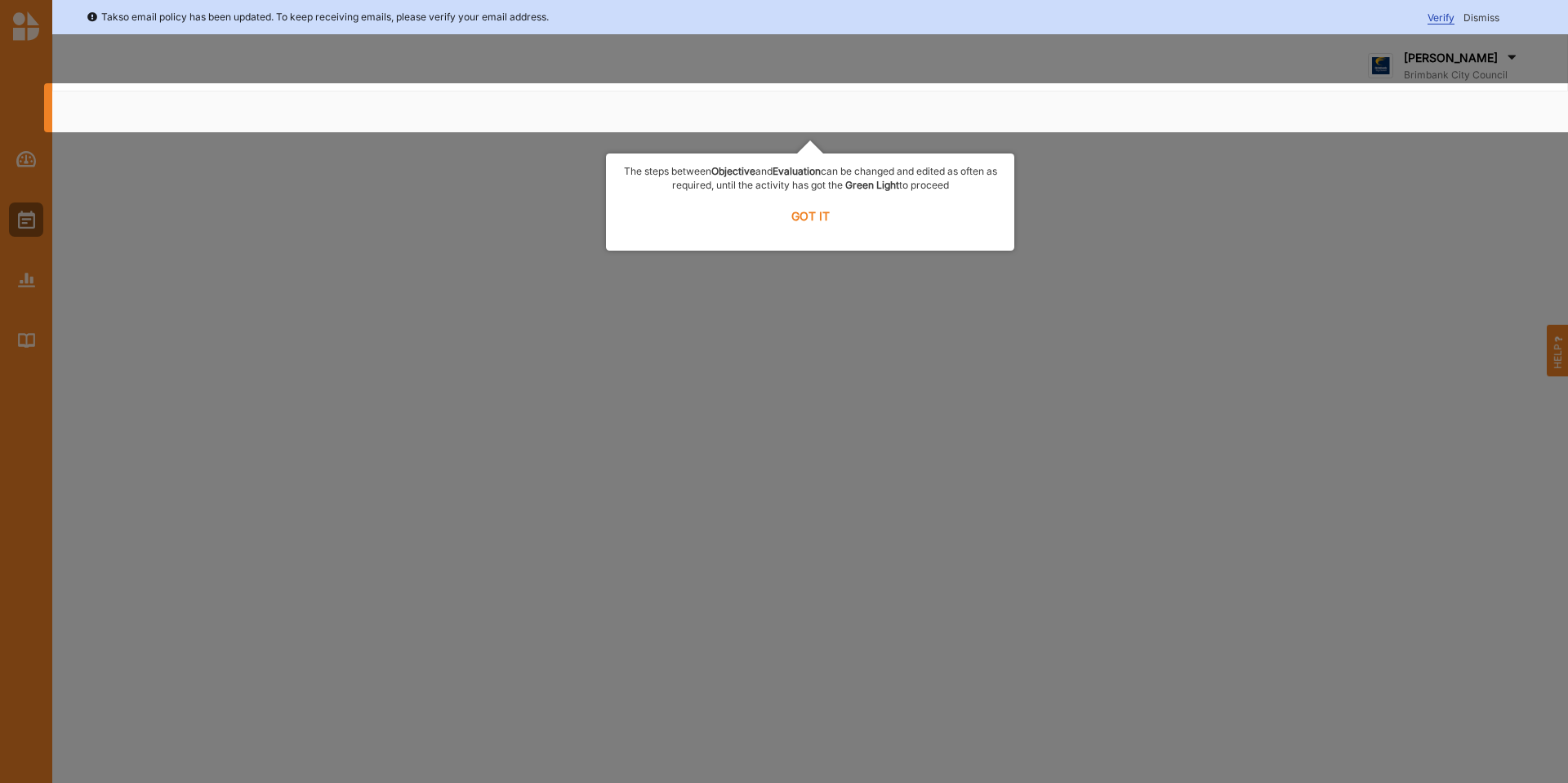
select select "2"
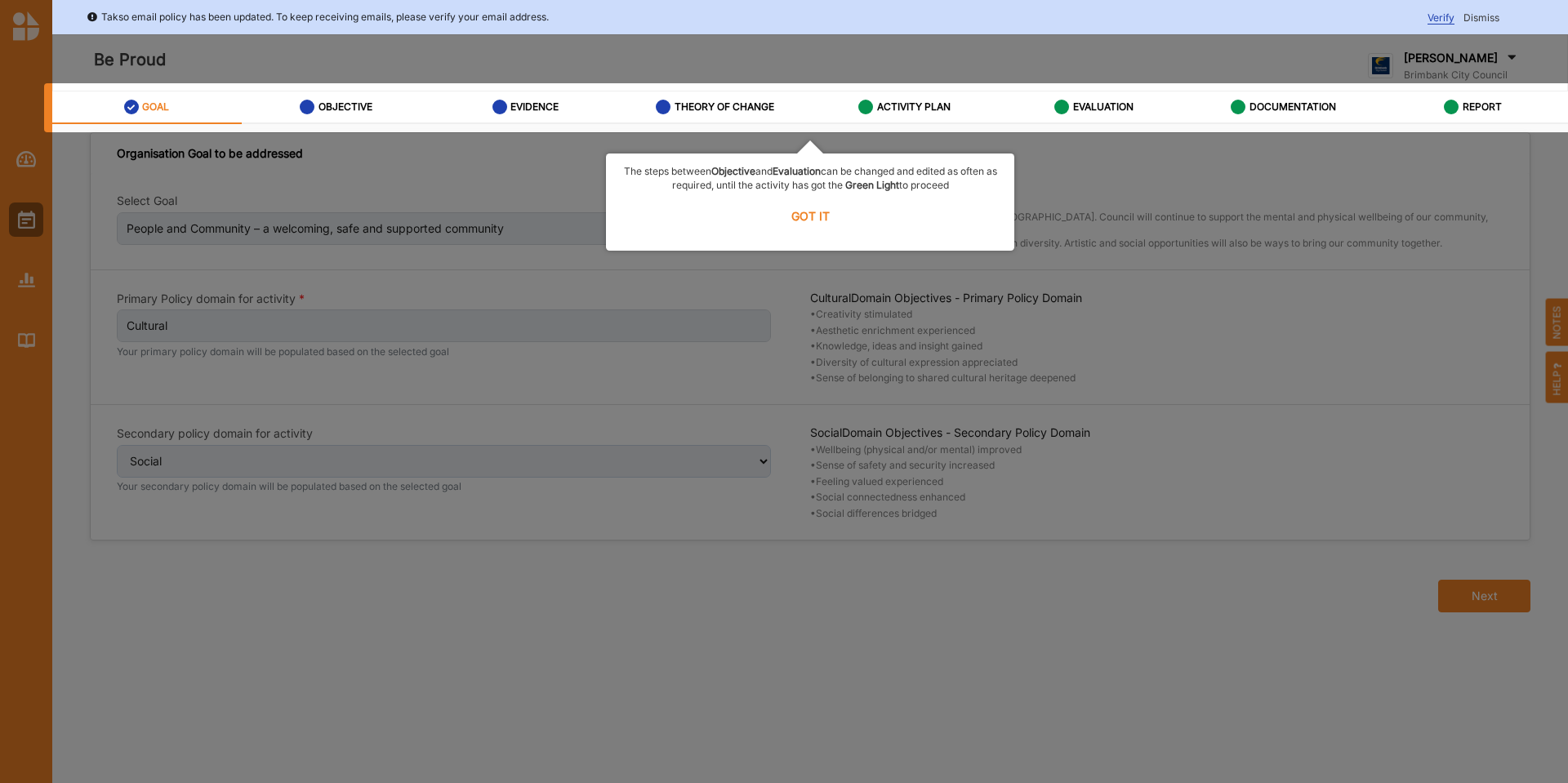
click at [807, 208] on label "GOT IT" at bounding box center [810, 215] width 387 height 36
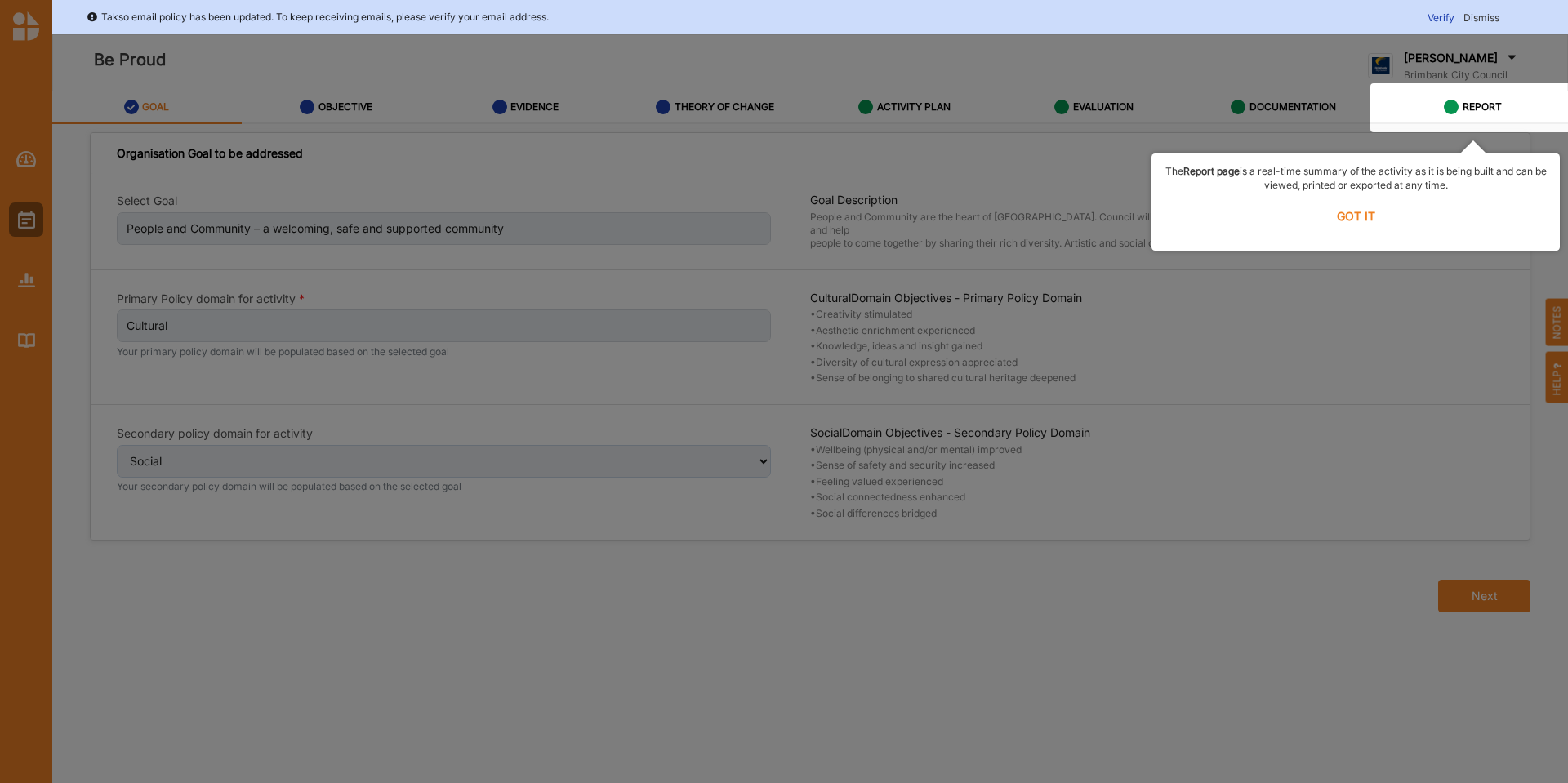
click at [1356, 214] on label "GOT IT" at bounding box center [1355, 215] width 387 height 36
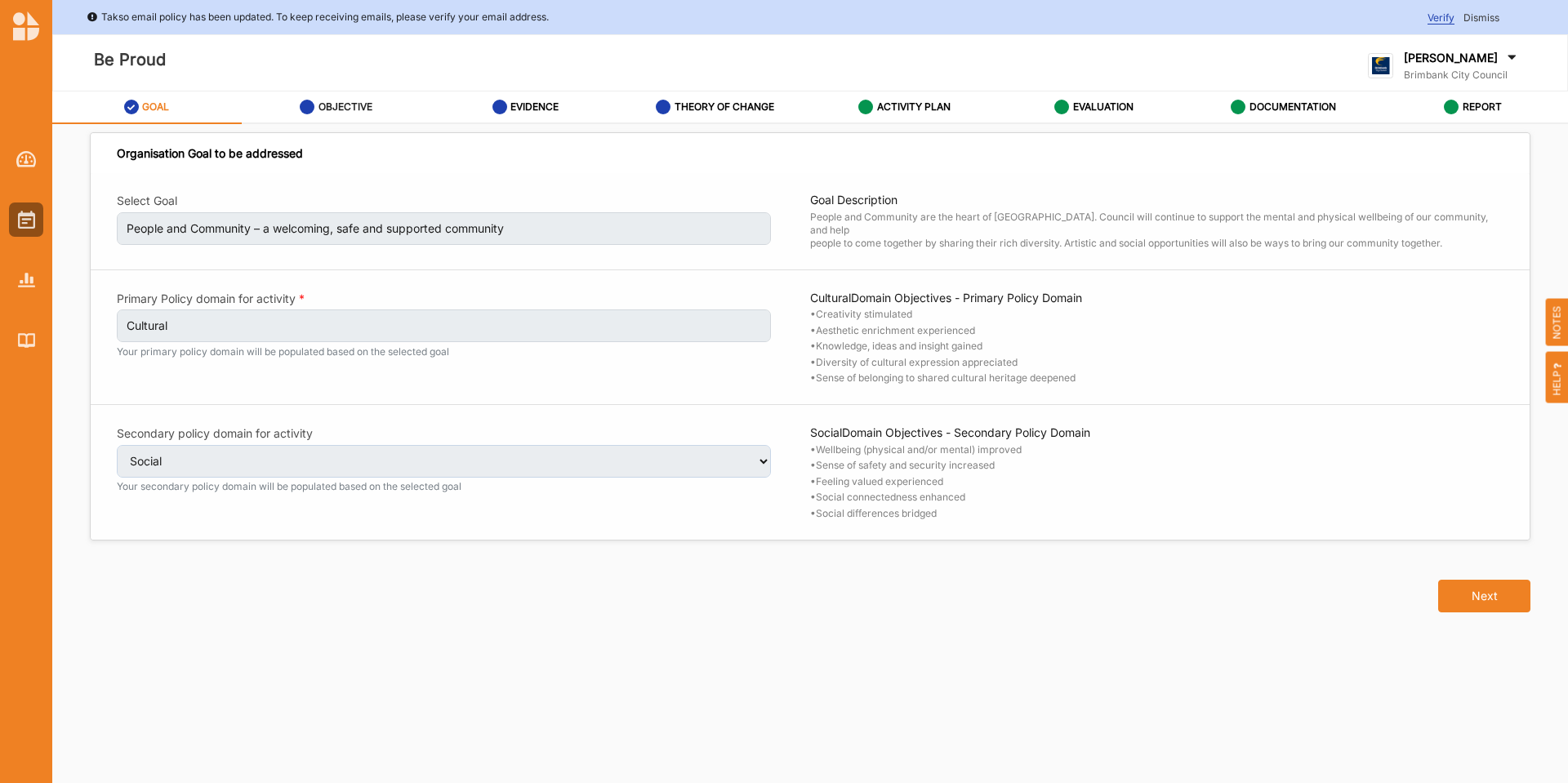
click at [332, 117] on div "OBJECTIVE" at bounding box center [335, 108] width 72 height 29
select select "4"
select select "9"
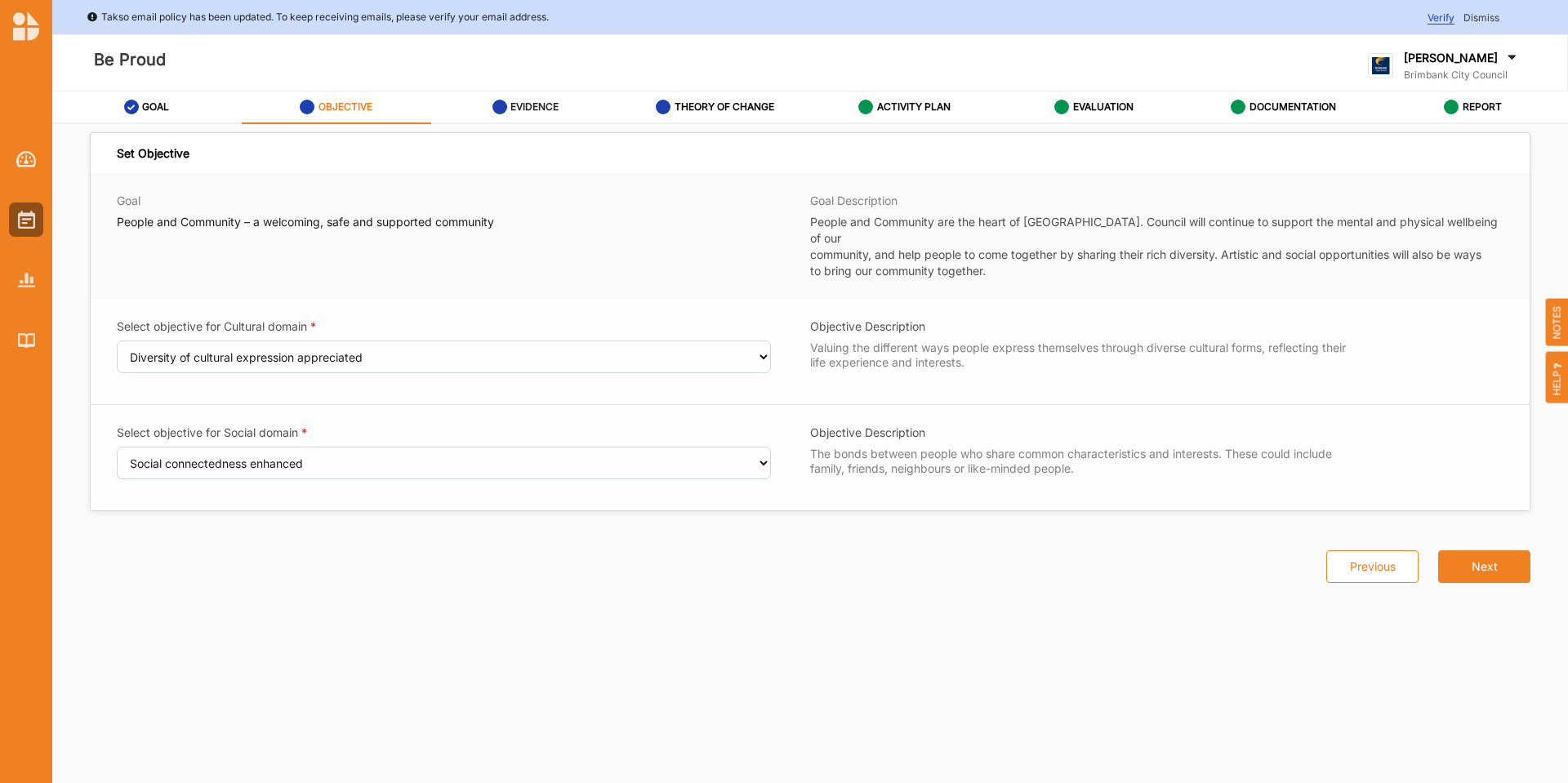
click at [559, 100] on div "EVIDENCE" at bounding box center [526, 108] width 67 height 29
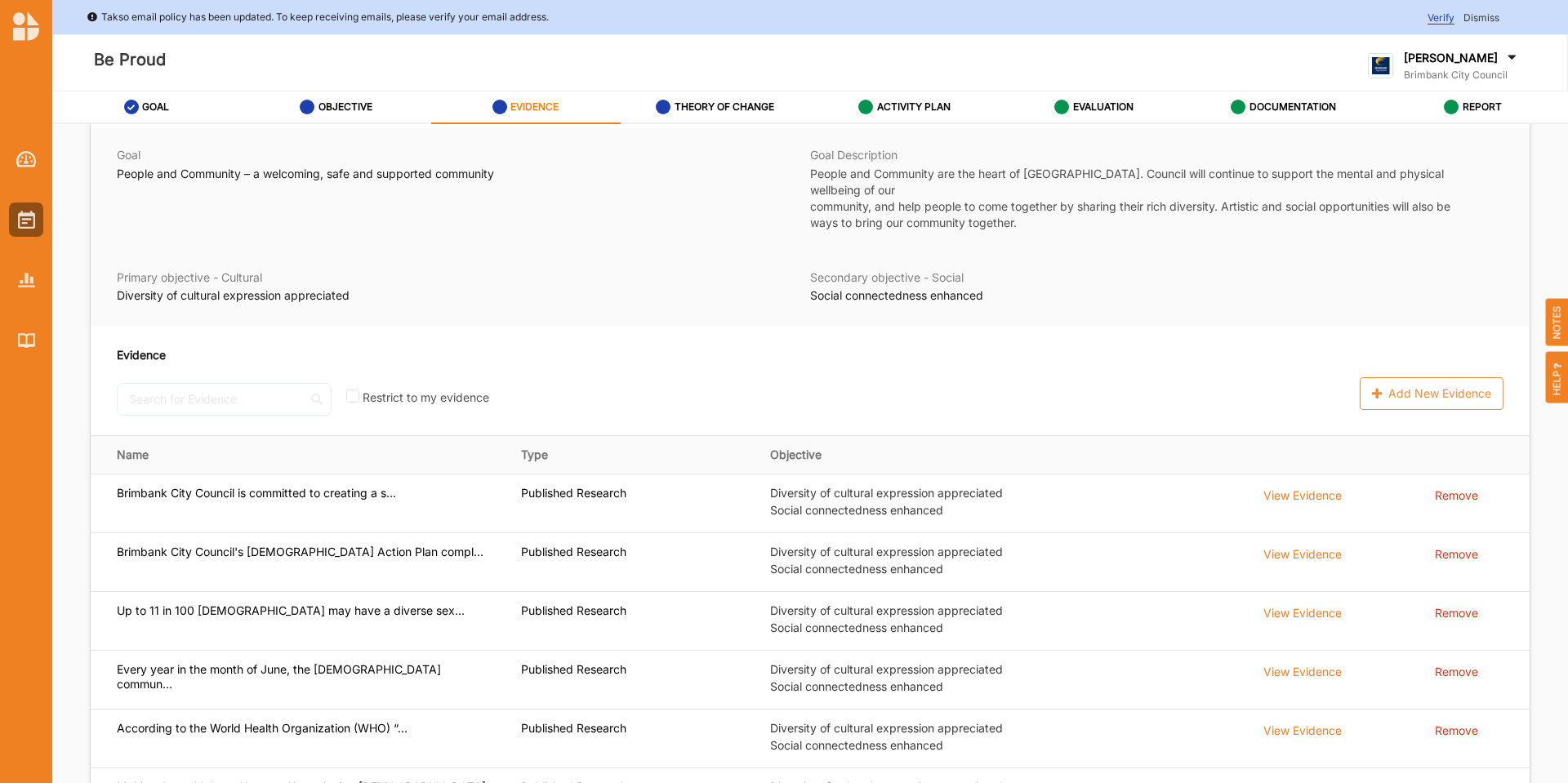
scroll to position [142, 0]
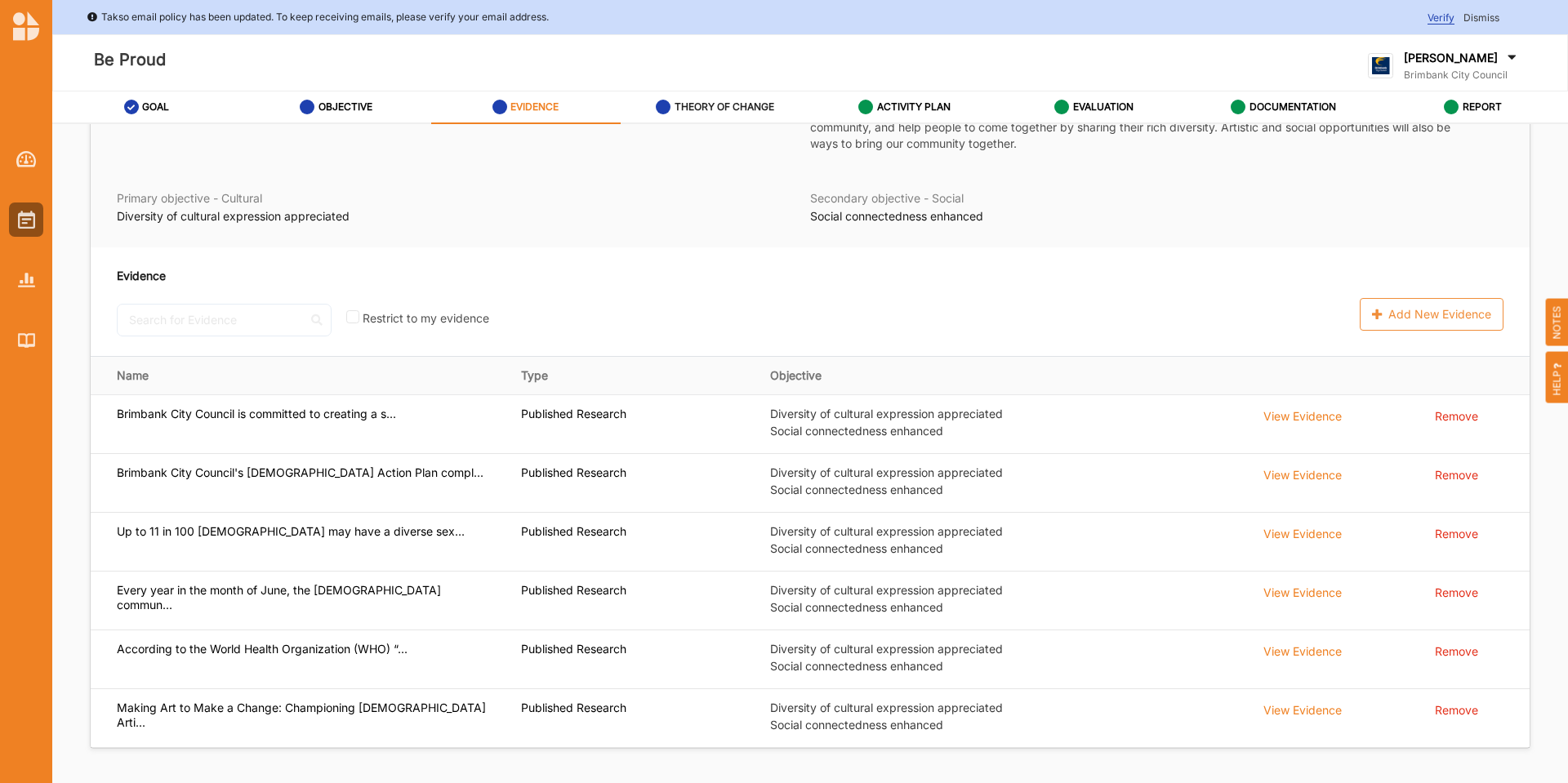
click at [714, 108] on label "THEORY OF CHANGE" at bounding box center [724, 107] width 99 height 13
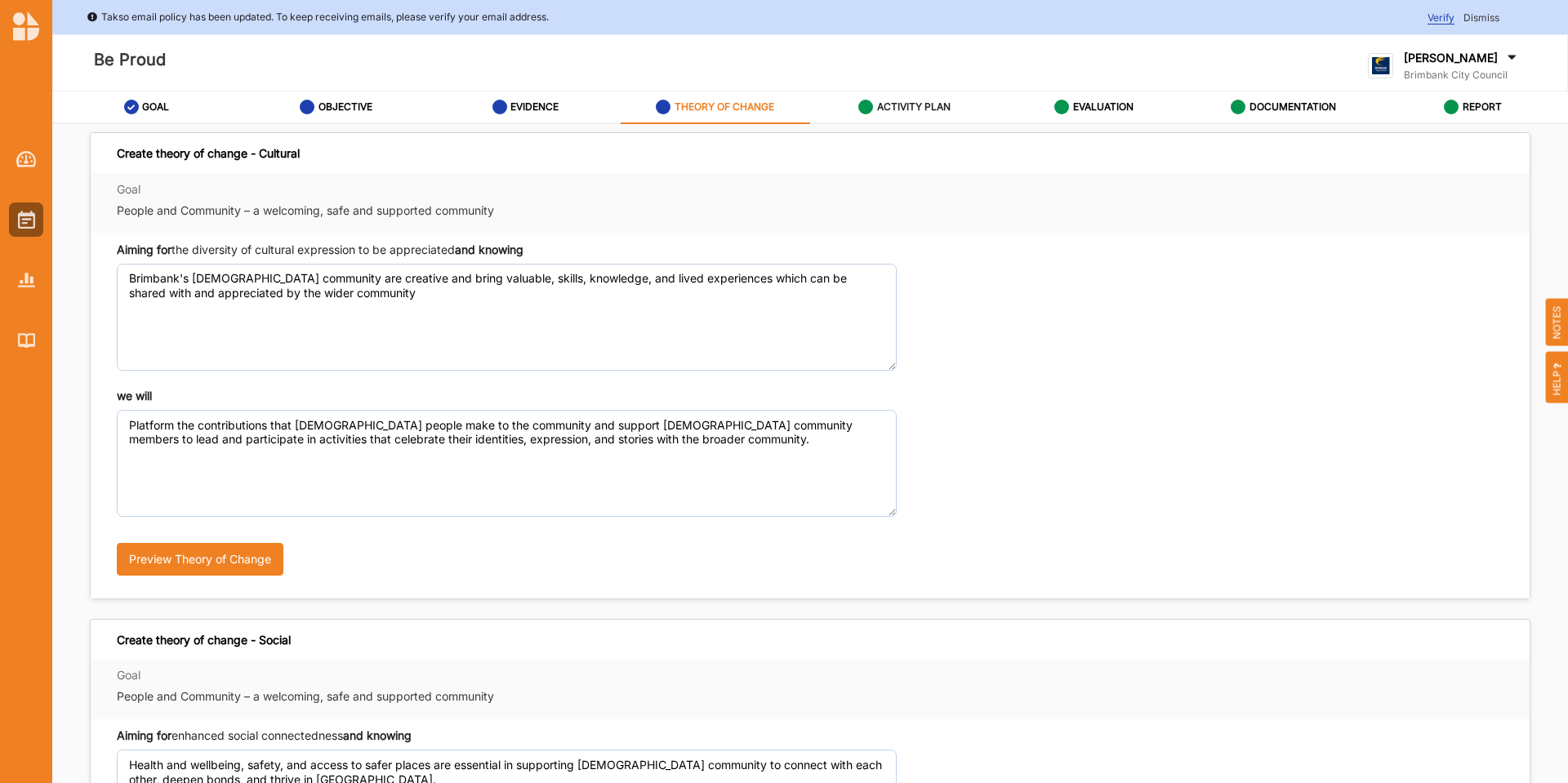
click at [923, 100] on label "ACTIVITY PLAN" at bounding box center [913, 107] width 73 height 13
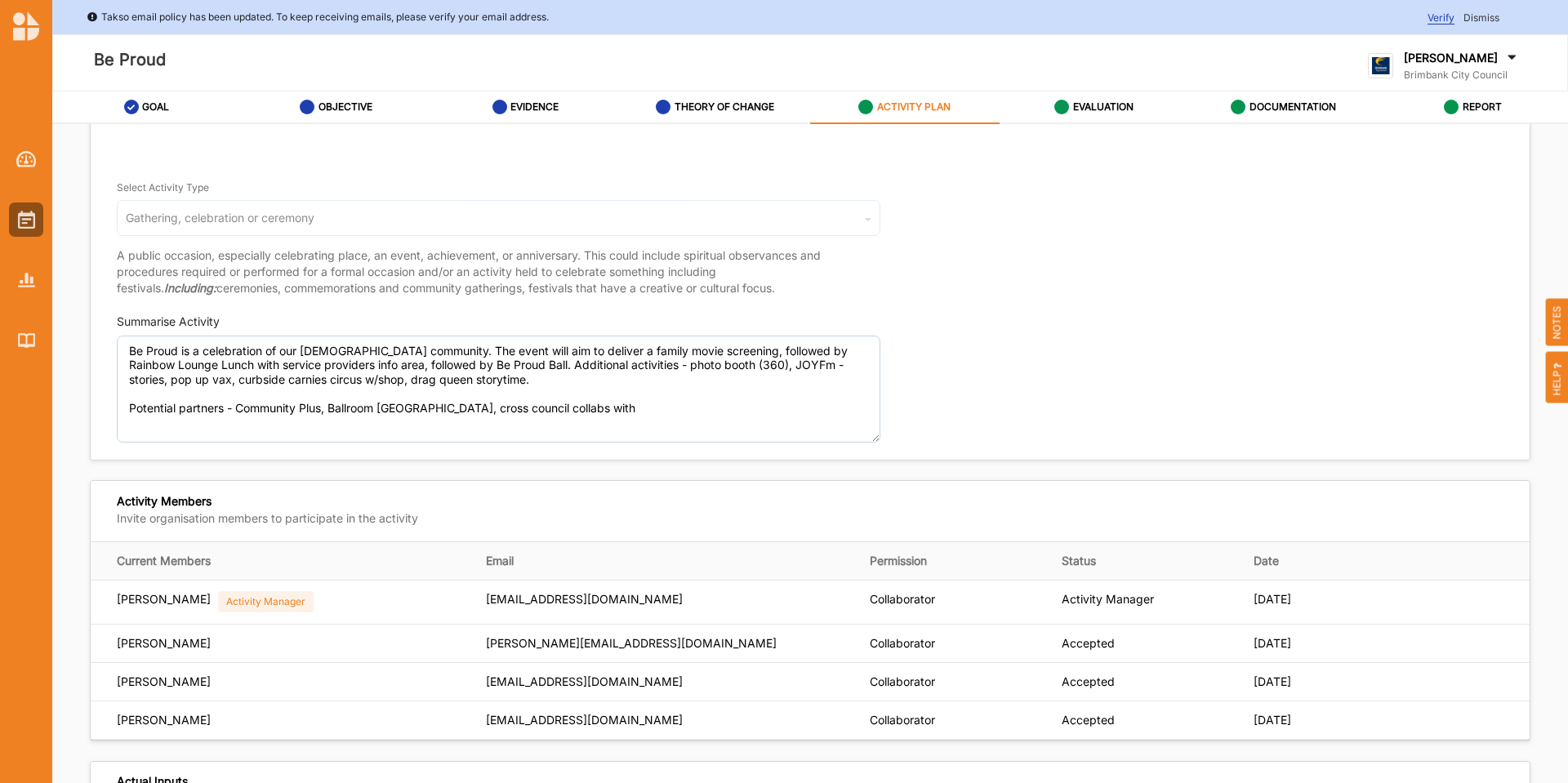
scroll to position [326, 0]
